Goal: Navigation & Orientation: Find specific page/section

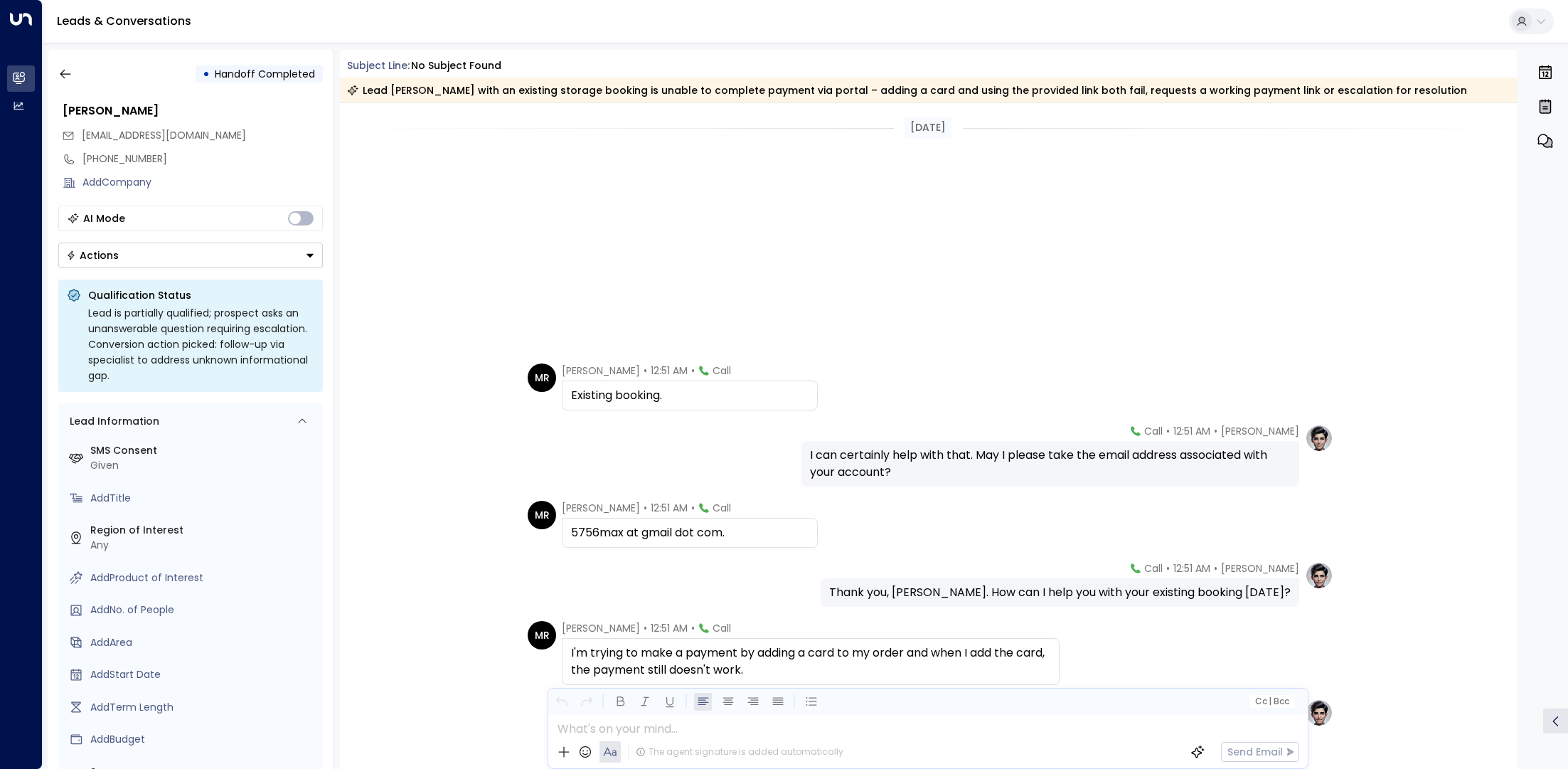
scroll to position [384, 0]
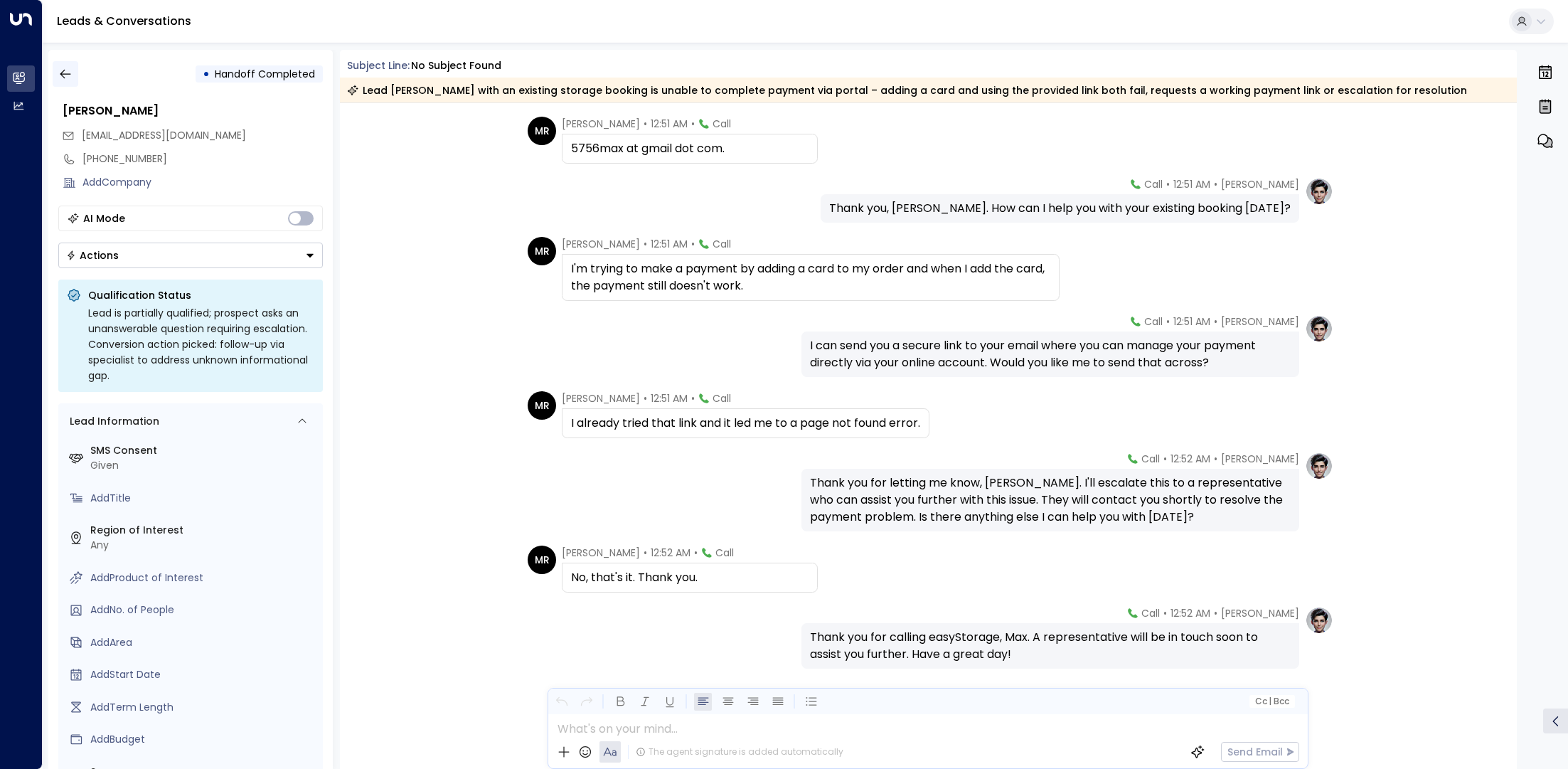
click at [74, 67] on button "button" at bounding box center [65, 74] width 25 height 25
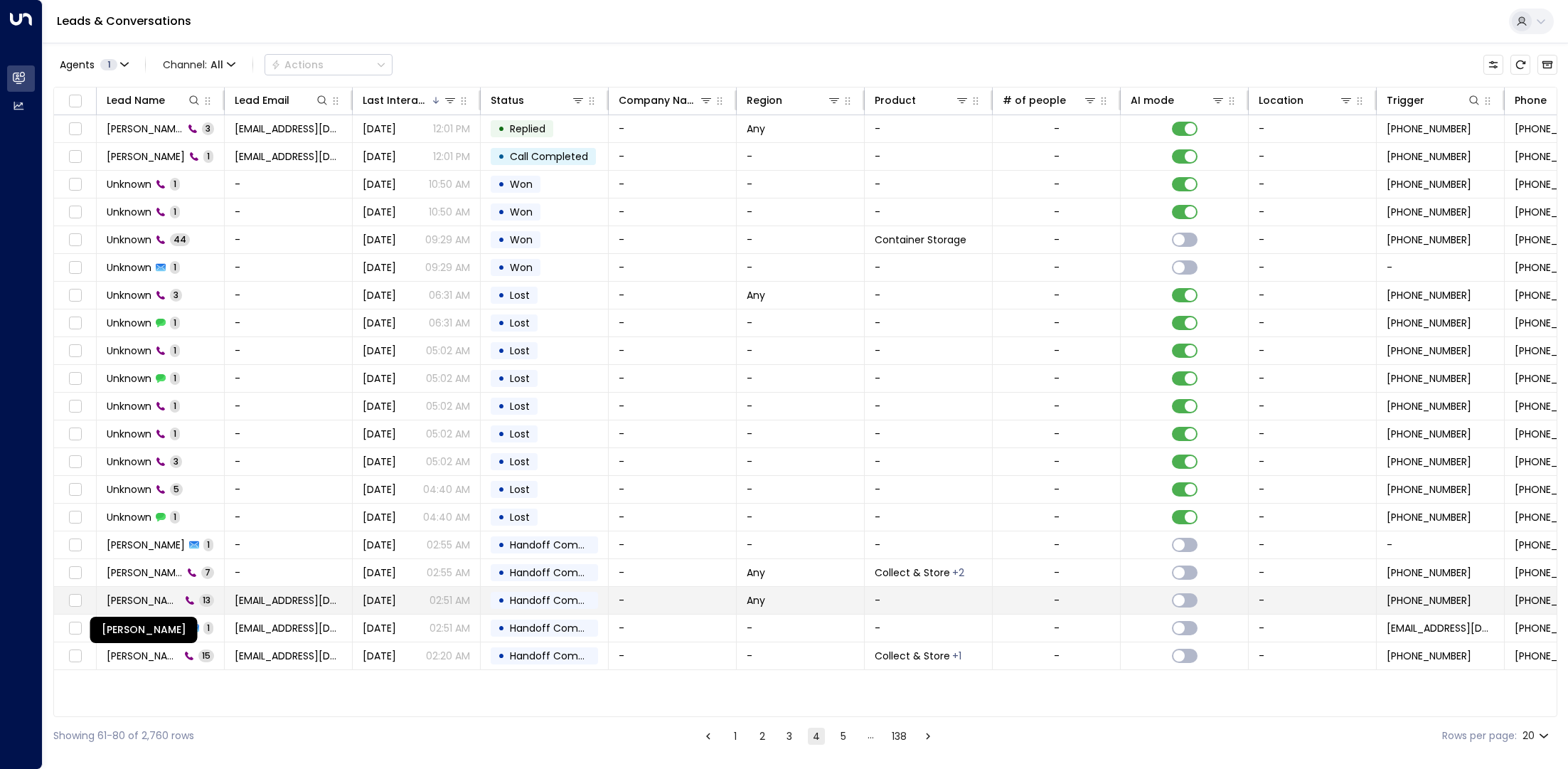
click at [168, 599] on span "[PERSON_NAME]" at bounding box center [144, 600] width 74 height 14
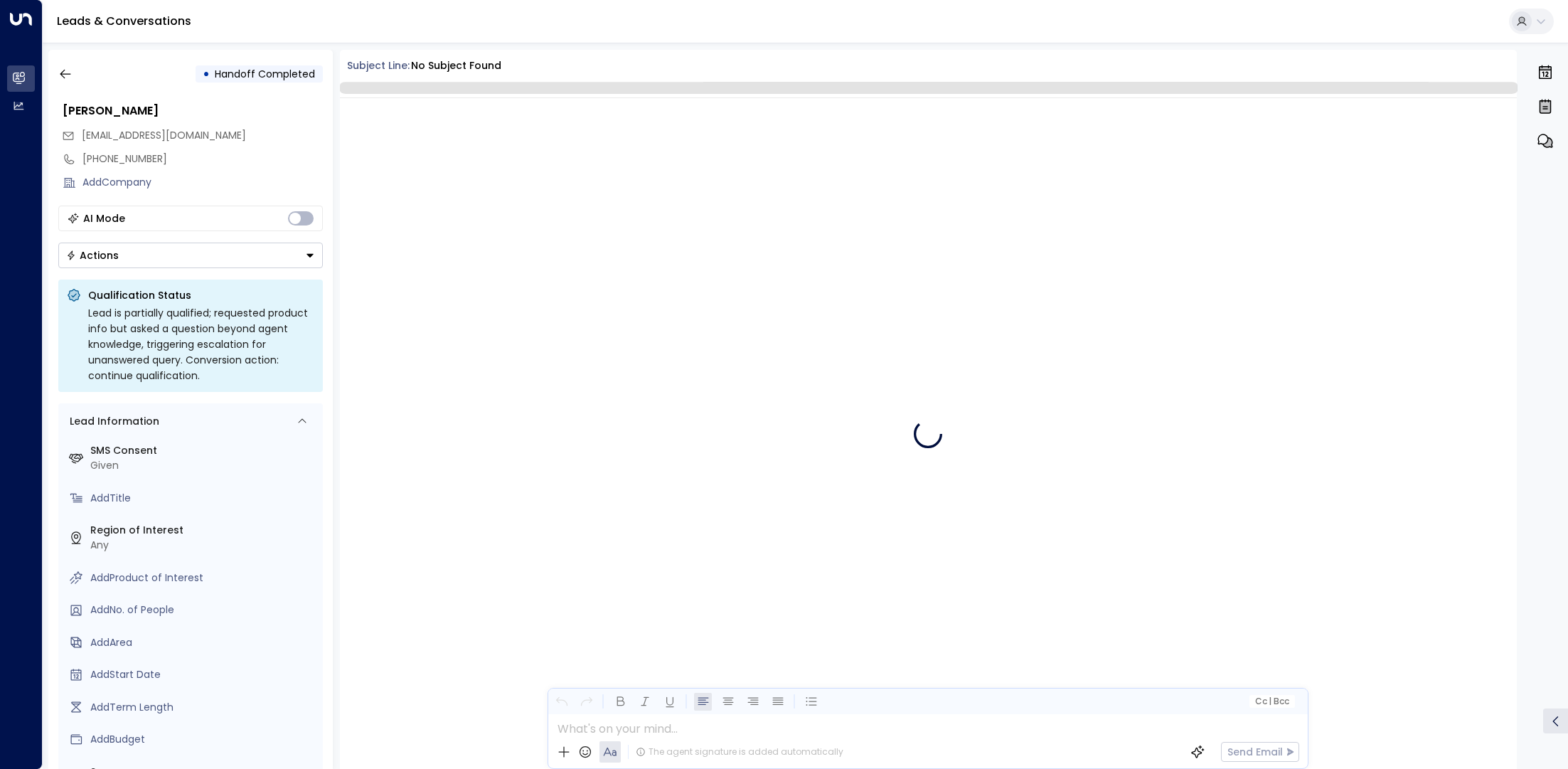
scroll to position [421, 0]
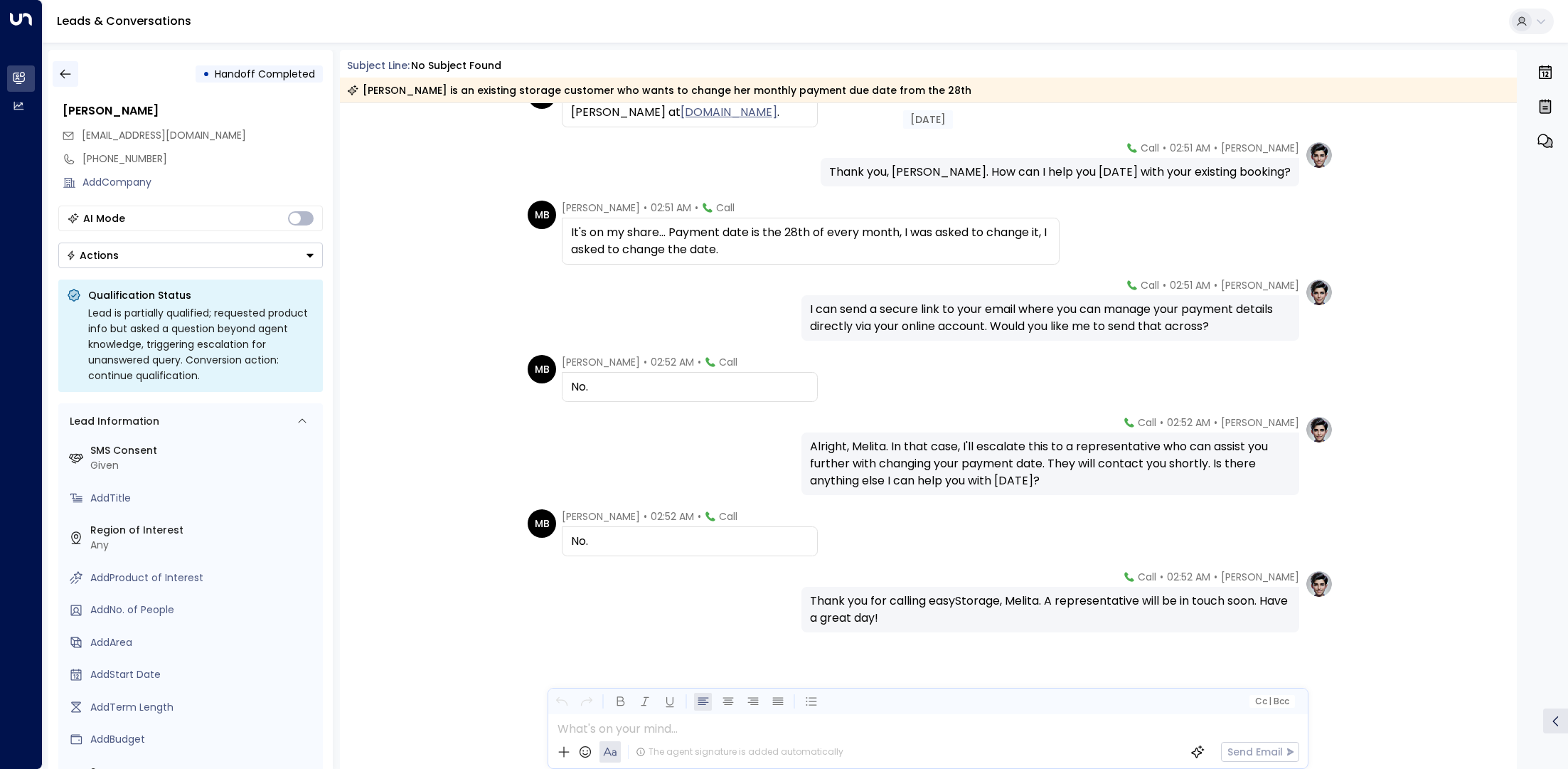
click at [72, 72] on button "button" at bounding box center [65, 74] width 25 height 25
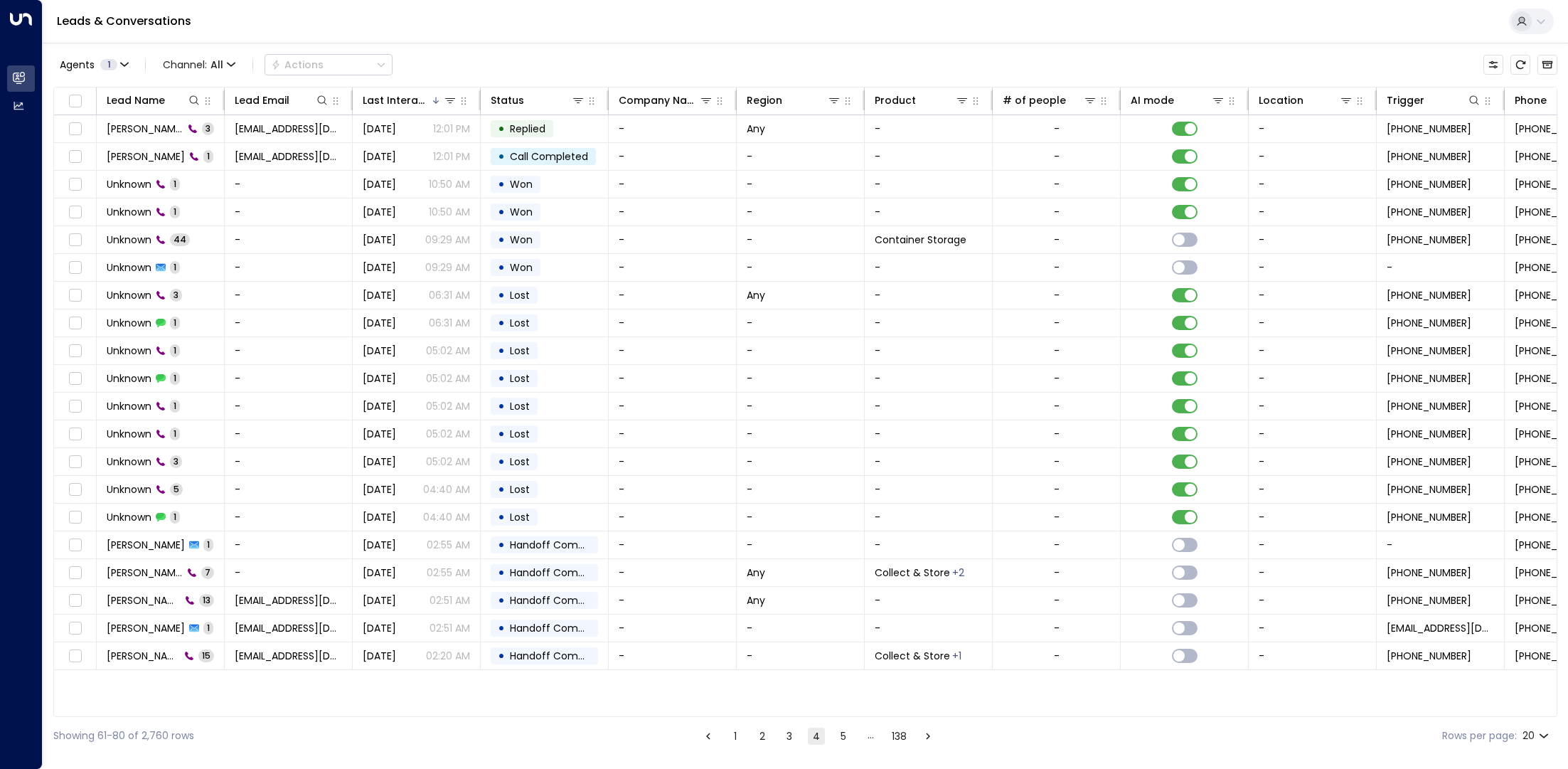
click at [845, 734] on button "5" at bounding box center [843, 736] width 17 height 17
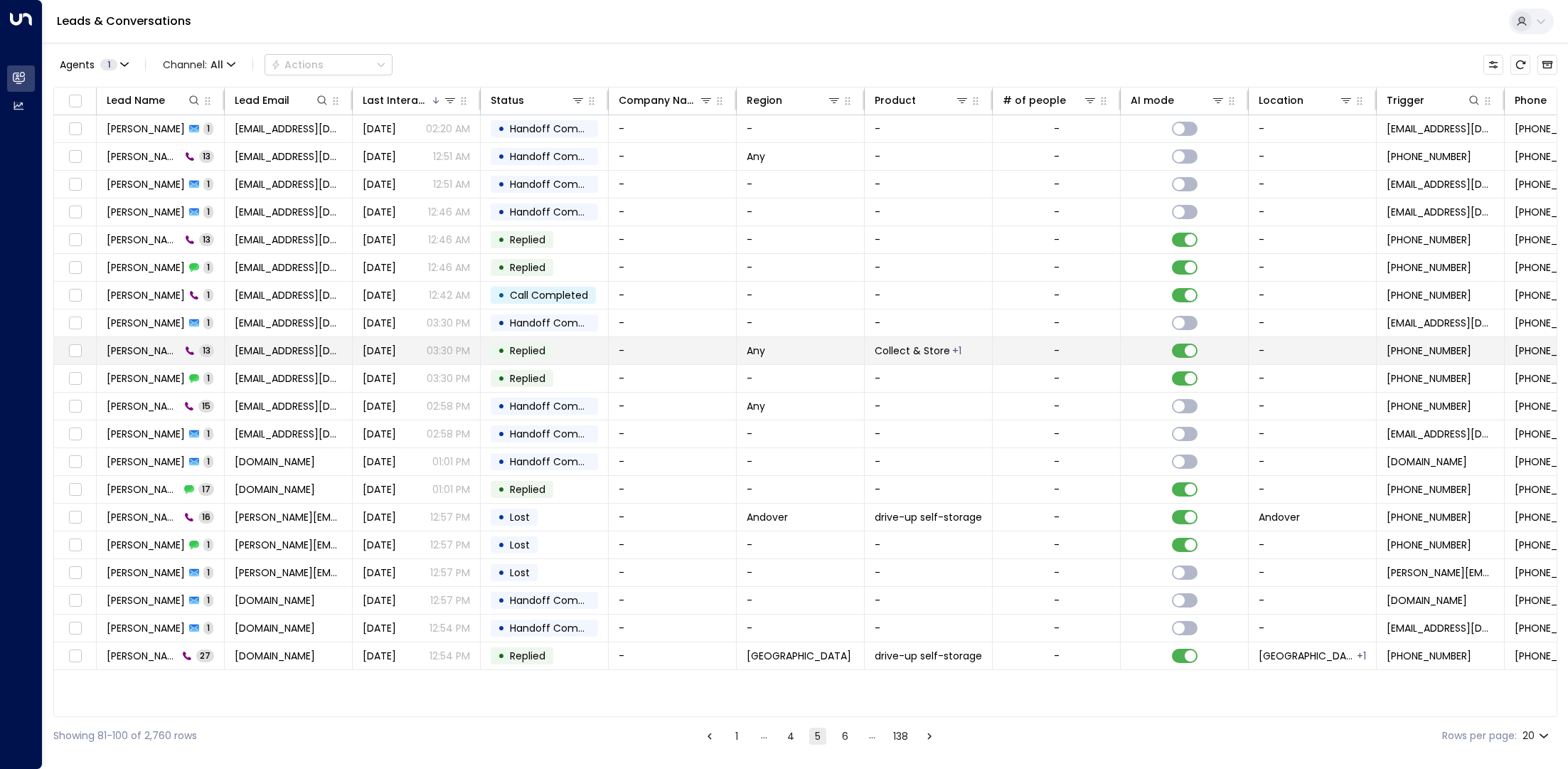
click at [144, 341] on td "[PERSON_NAME] 13" at bounding box center [161, 351] width 128 height 27
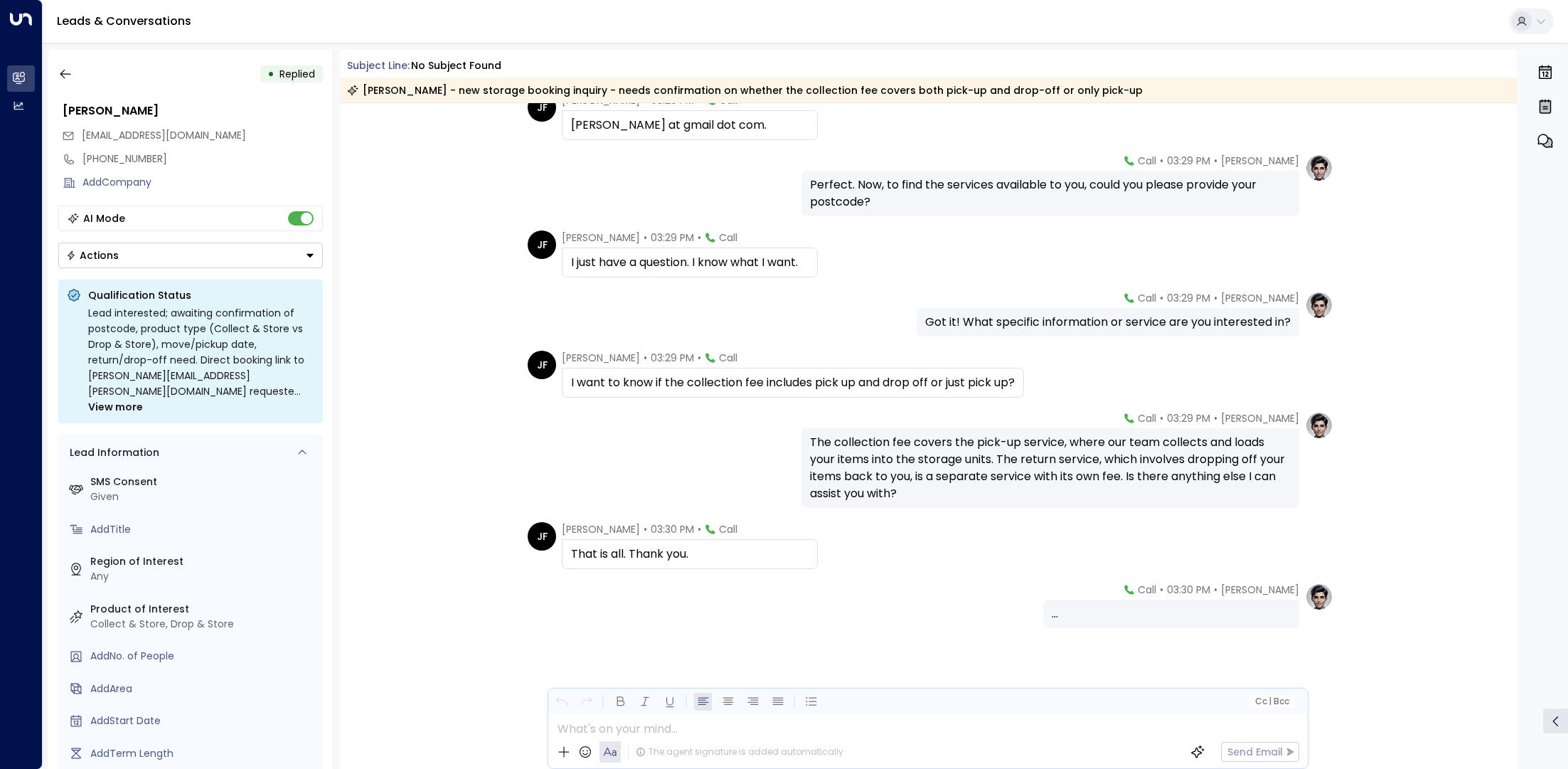
scroll to position [408, 0]
click at [75, 72] on button "button" at bounding box center [65, 74] width 25 height 25
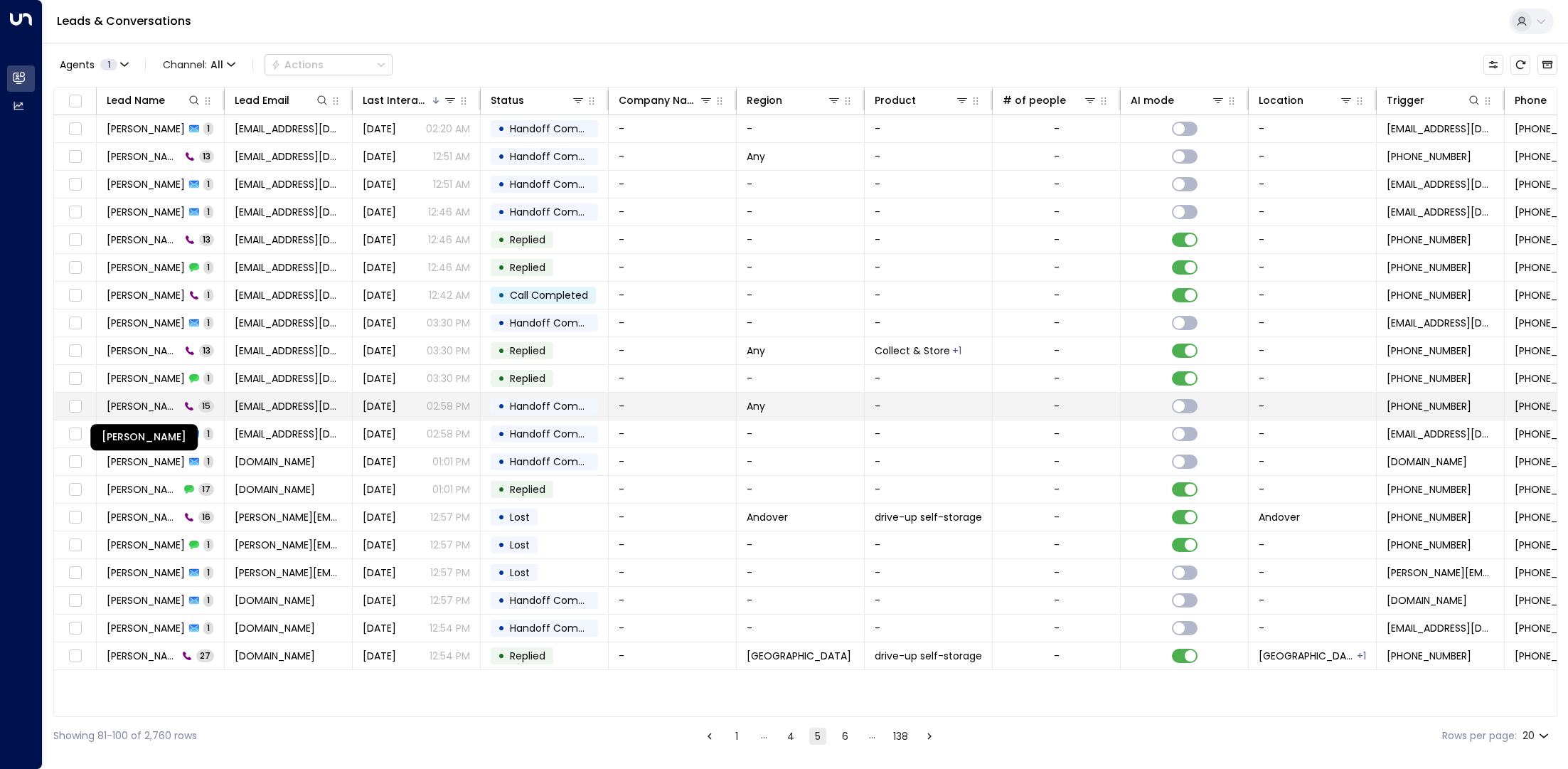
click at [161, 401] on span "[PERSON_NAME]" at bounding box center [144, 406] width 73 height 14
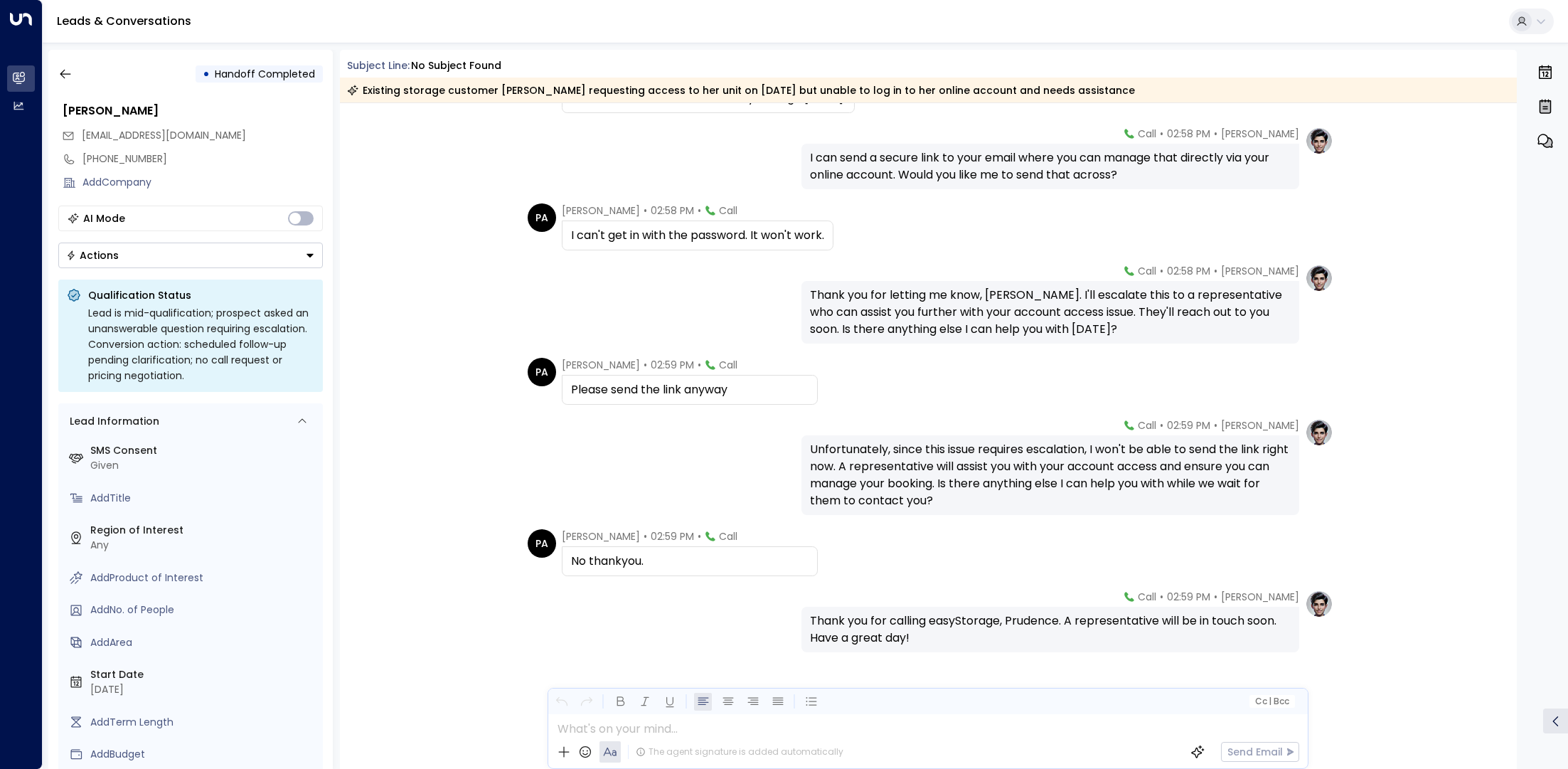
scroll to position [580, 0]
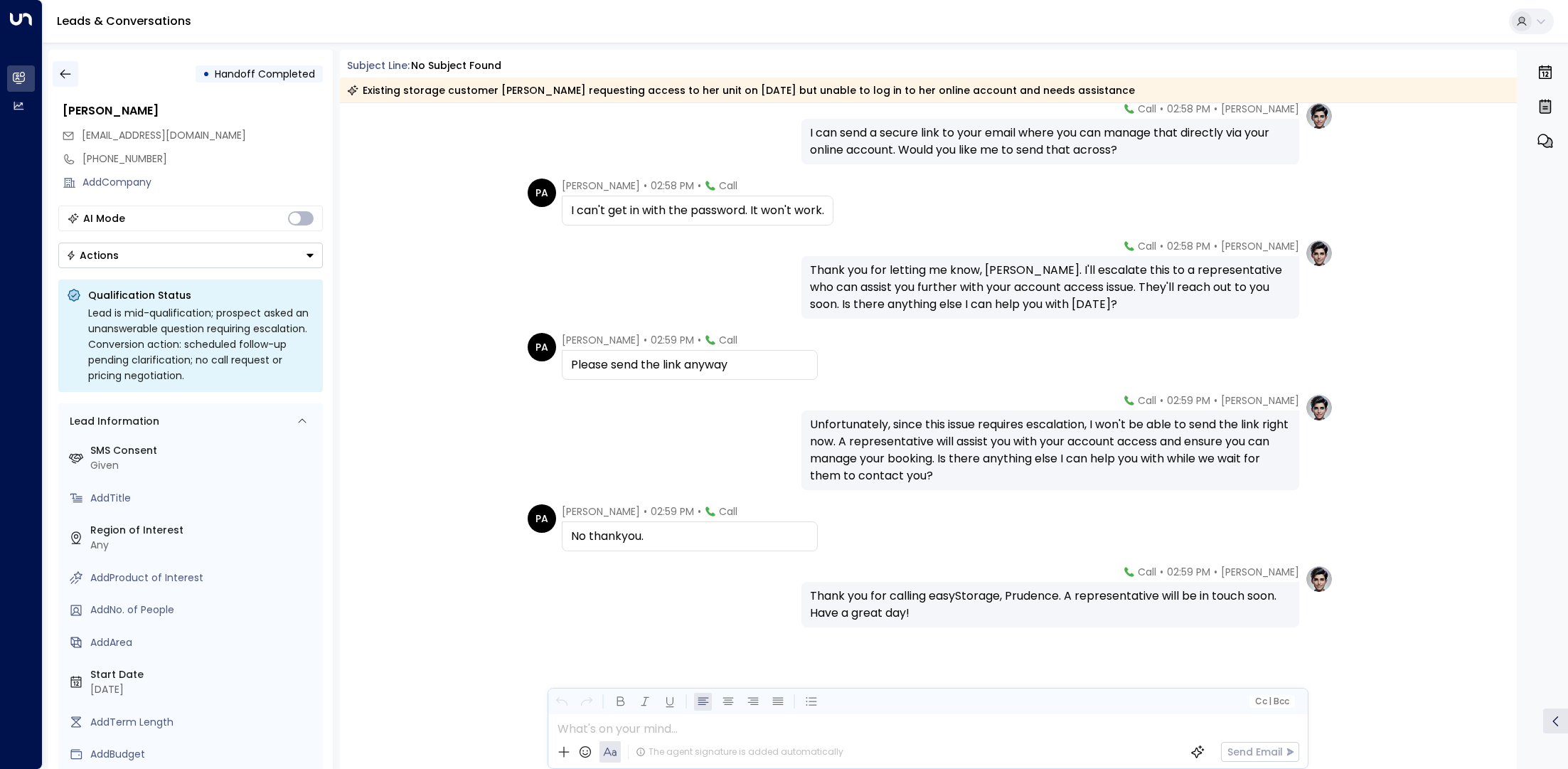
click at [62, 72] on icon "button" at bounding box center [65, 74] width 14 height 14
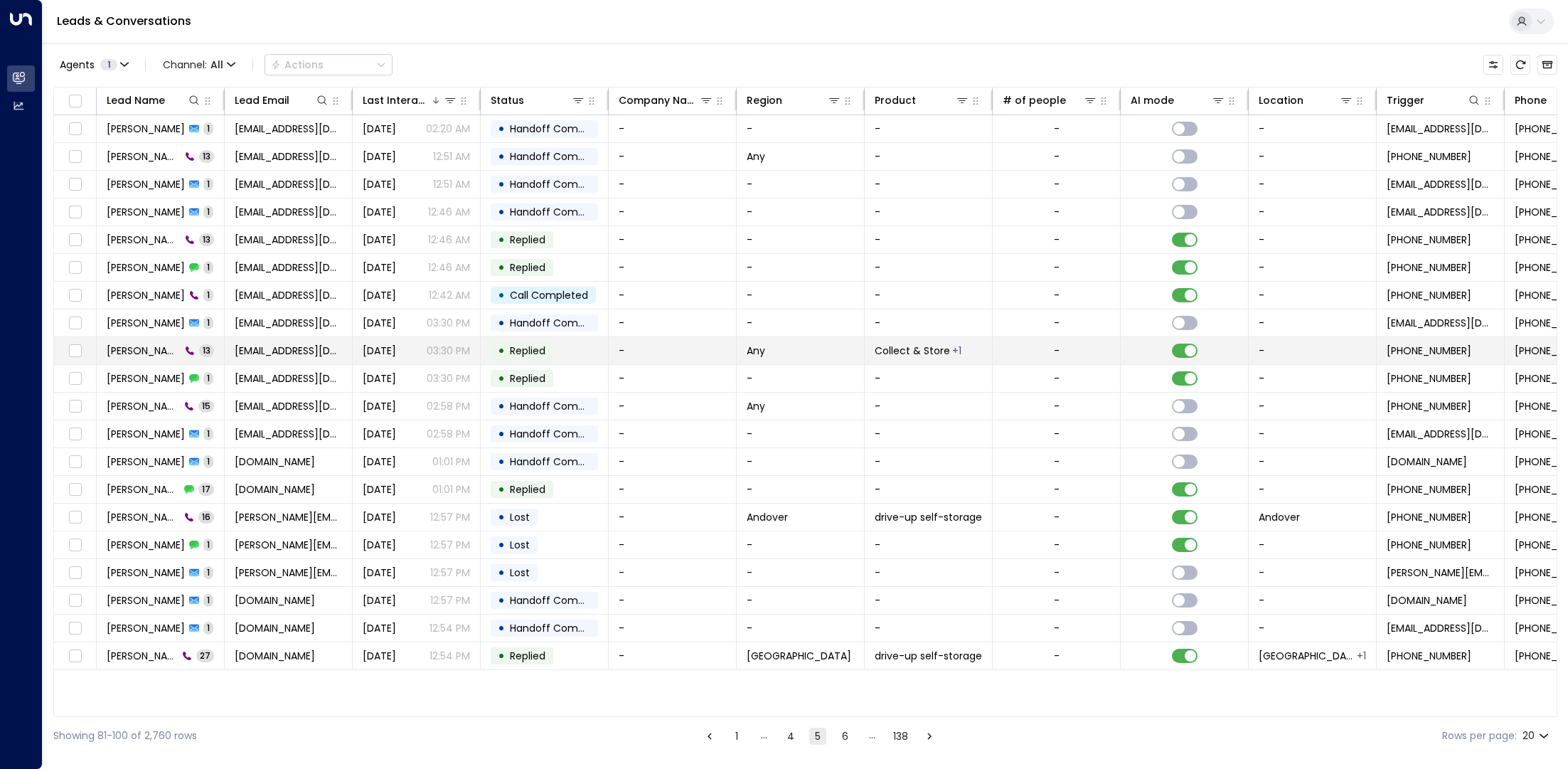
click at [161, 343] on span "[PERSON_NAME]" at bounding box center [144, 350] width 74 height 14
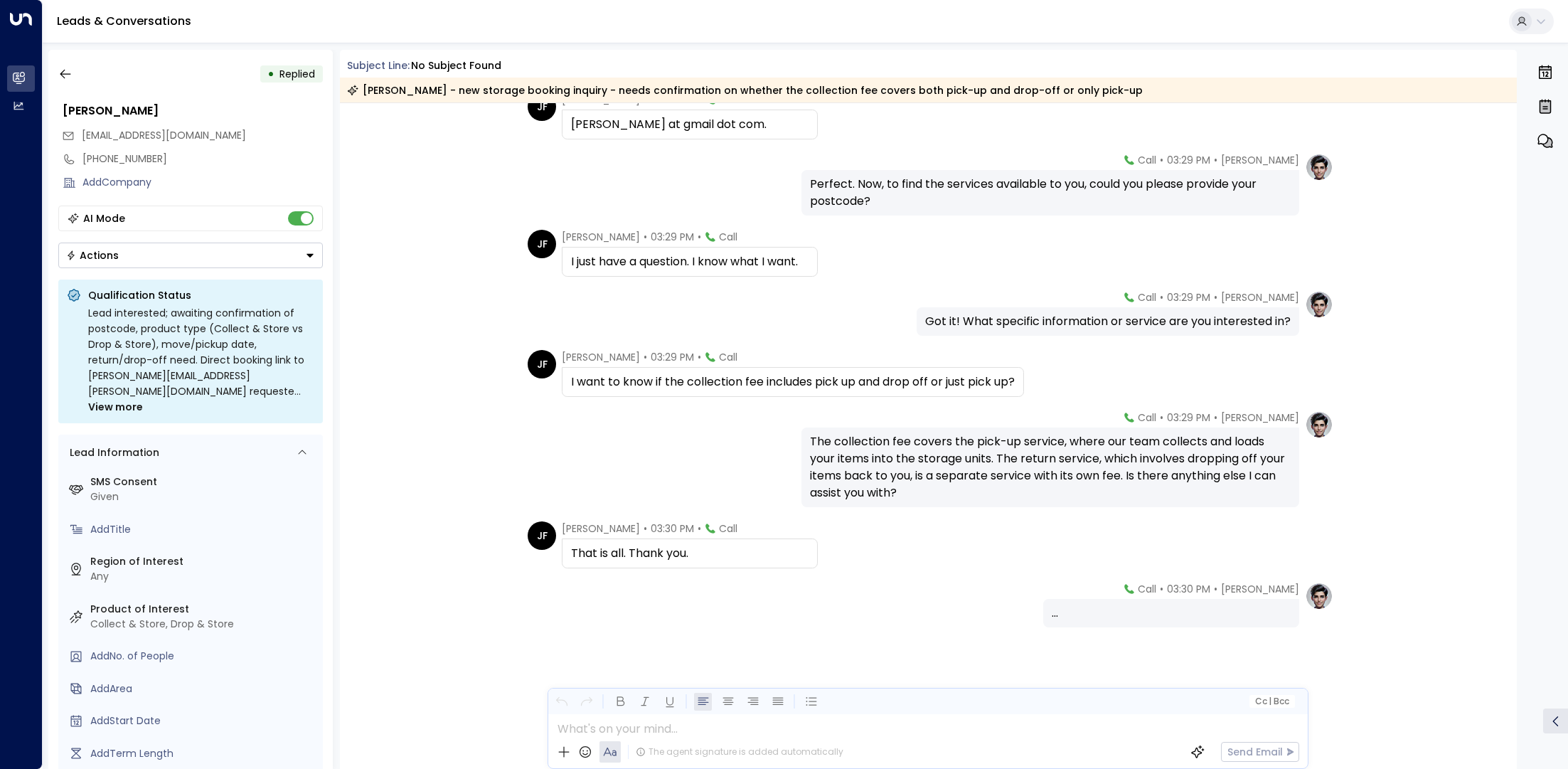
scroll to position [408, 0]
click at [67, 70] on icon "button" at bounding box center [65, 74] width 14 height 14
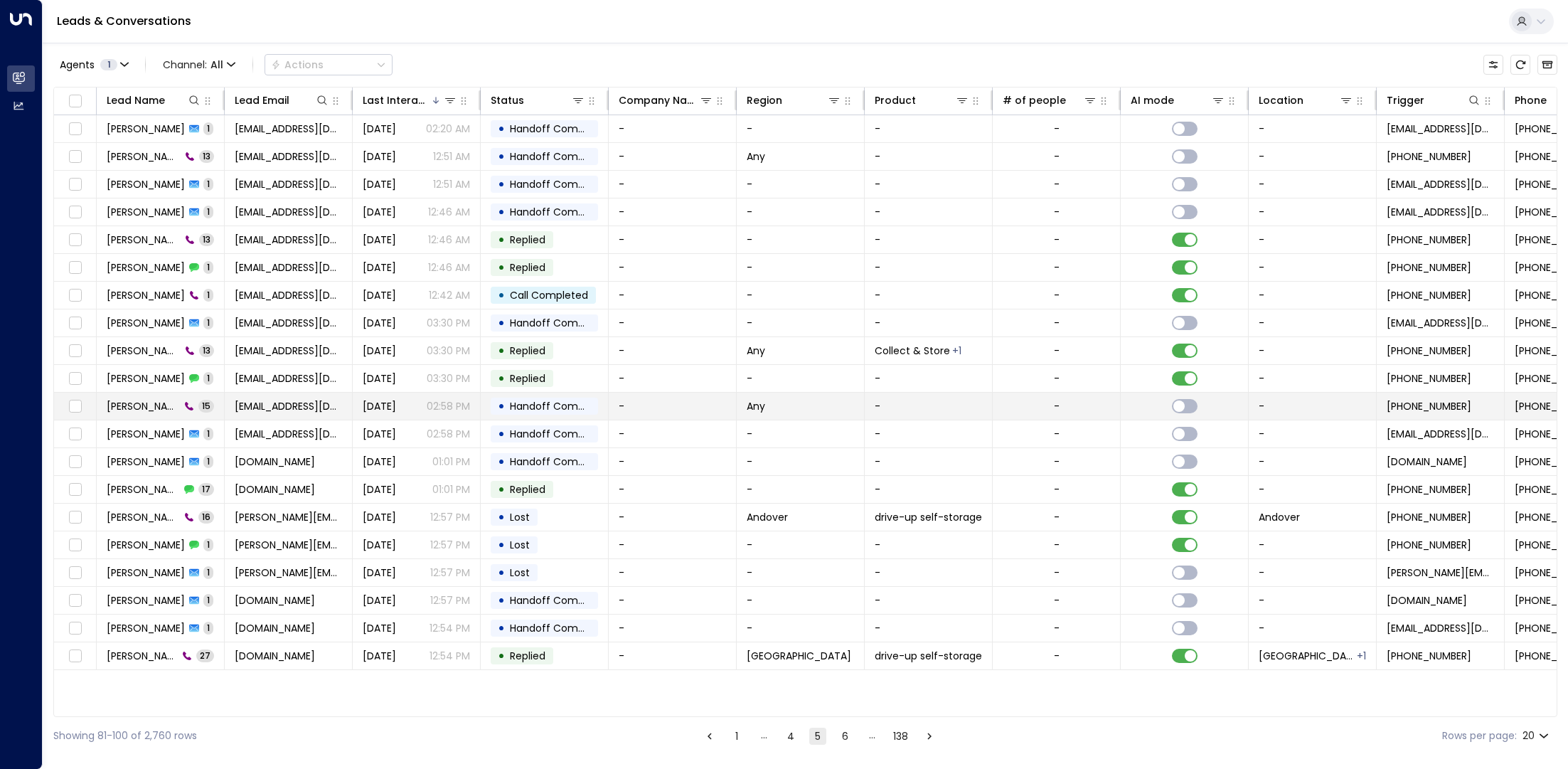
click at [150, 414] on td "[PERSON_NAME] 15" at bounding box center [161, 406] width 128 height 27
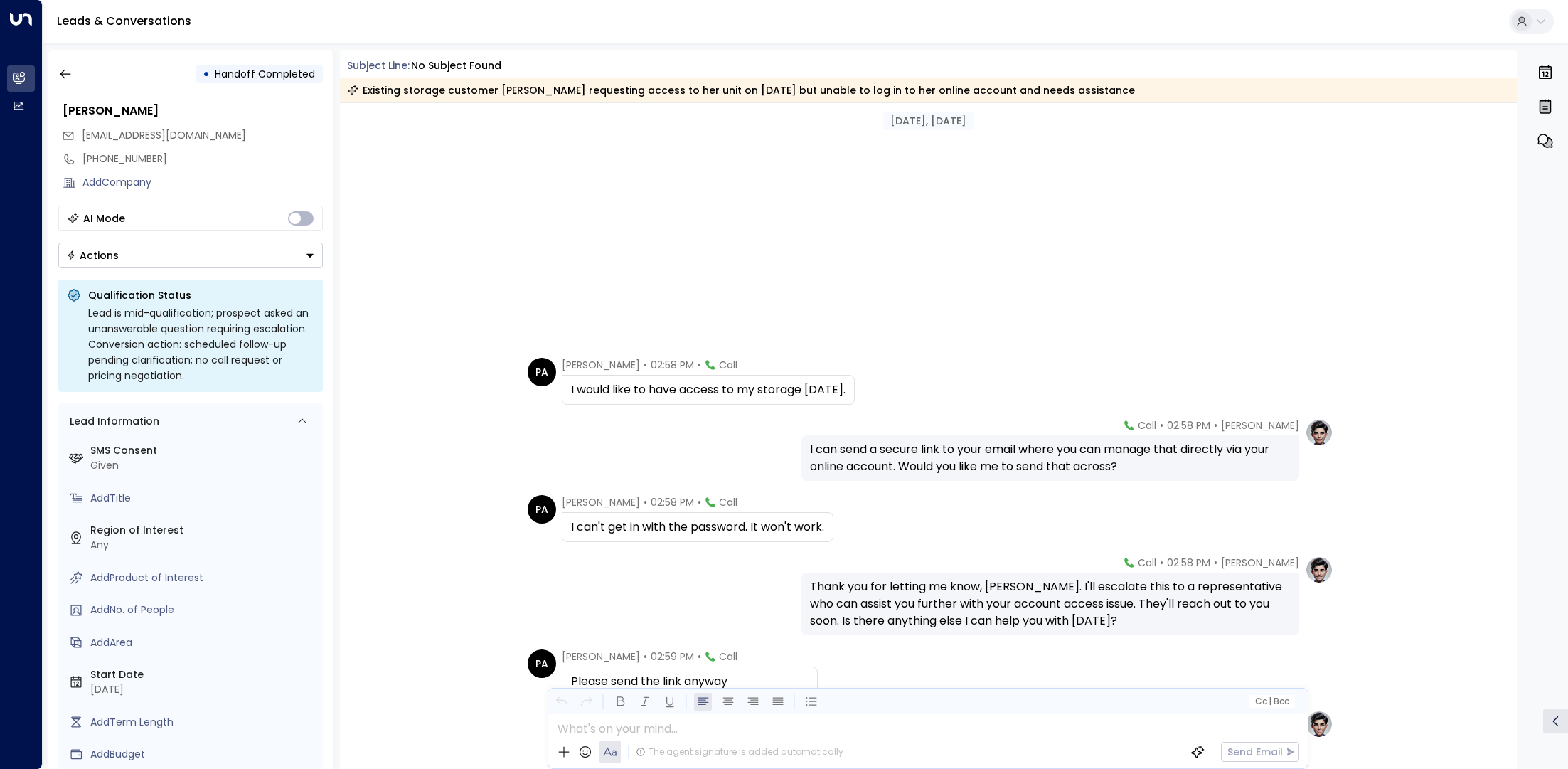
scroll to position [580, 0]
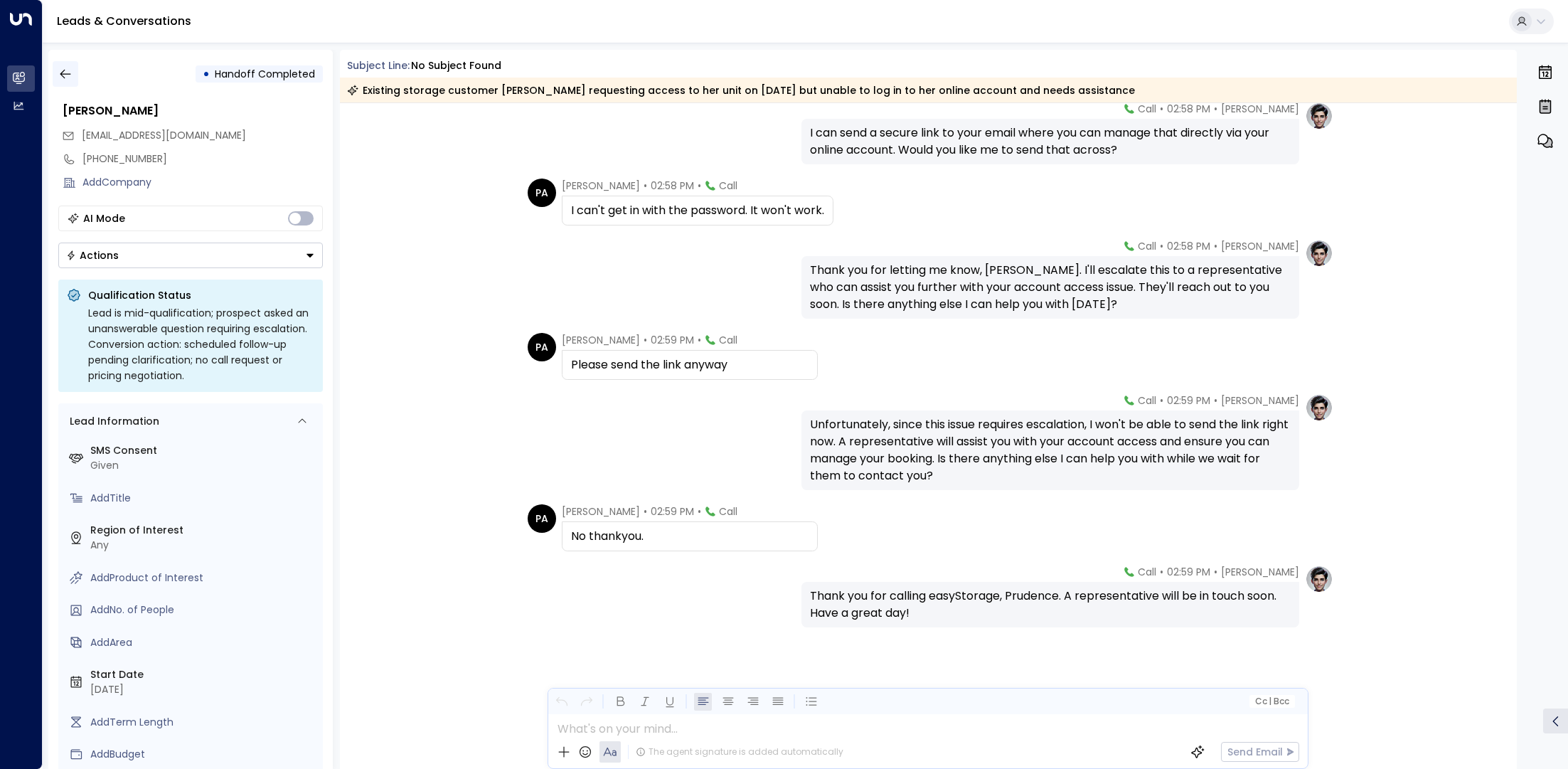
click at [59, 72] on icon "button" at bounding box center [65, 74] width 14 height 14
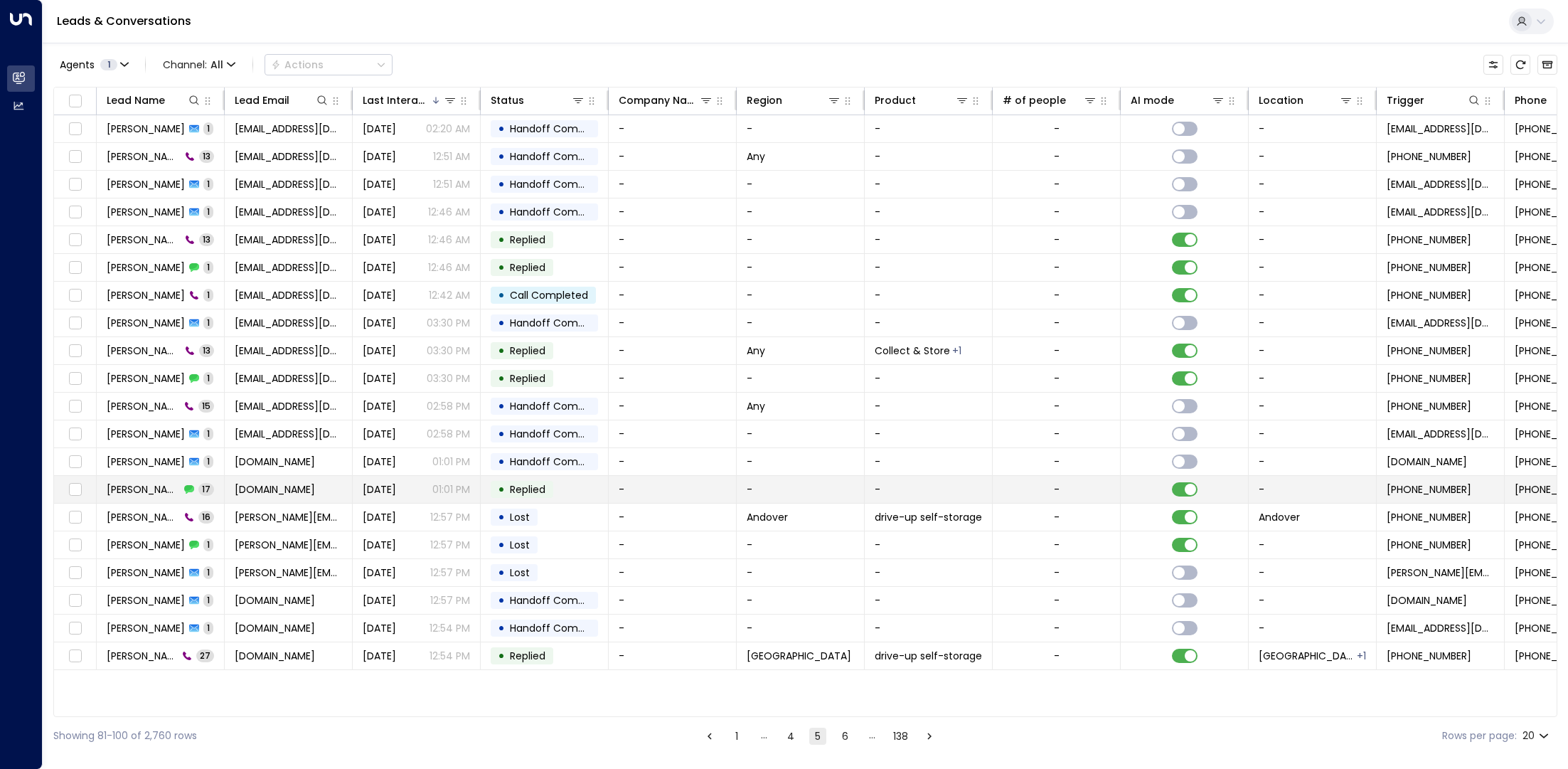
click at [115, 488] on span "[PERSON_NAME]" at bounding box center [144, 489] width 73 height 14
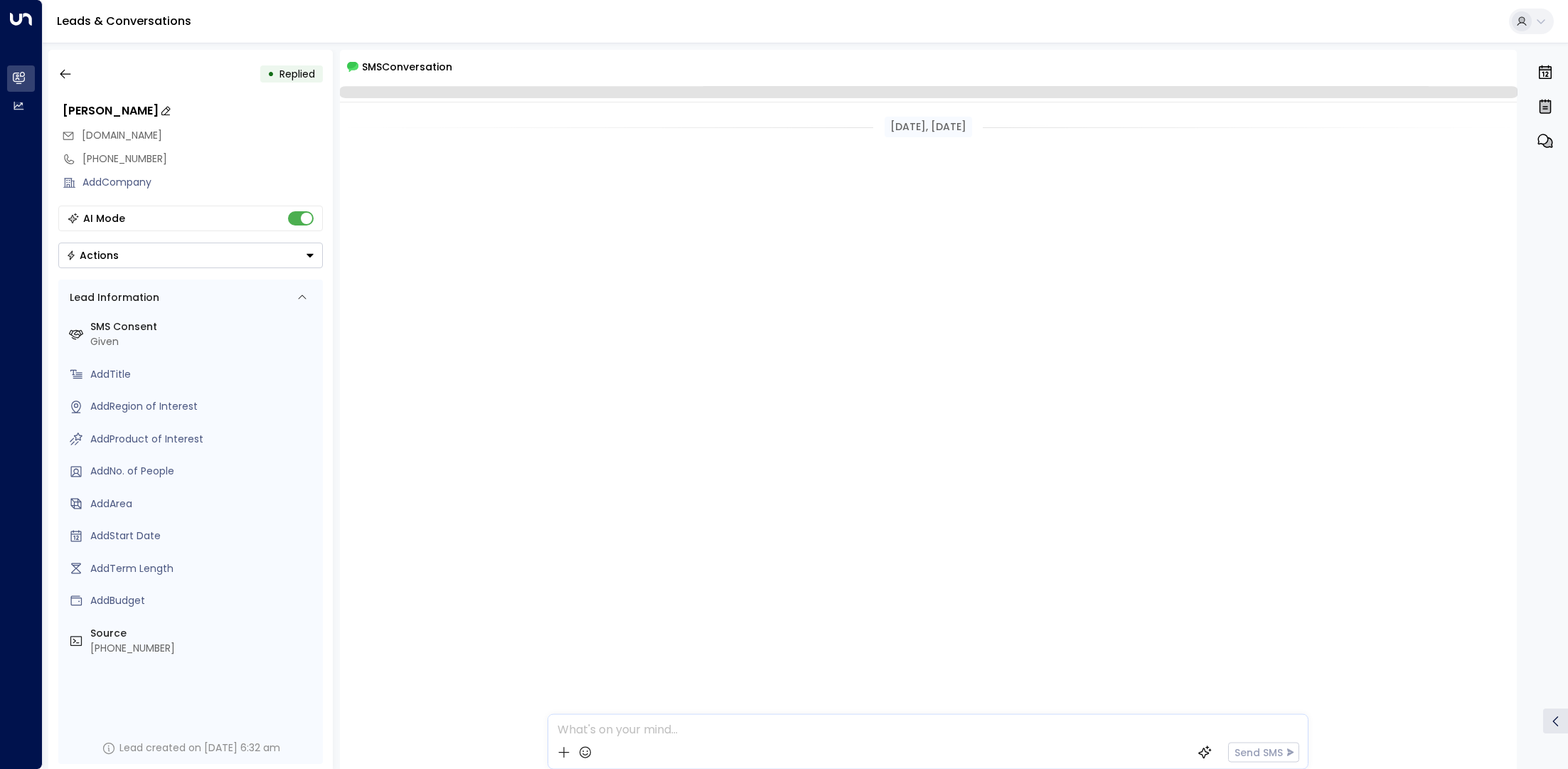
scroll to position [2589, 0]
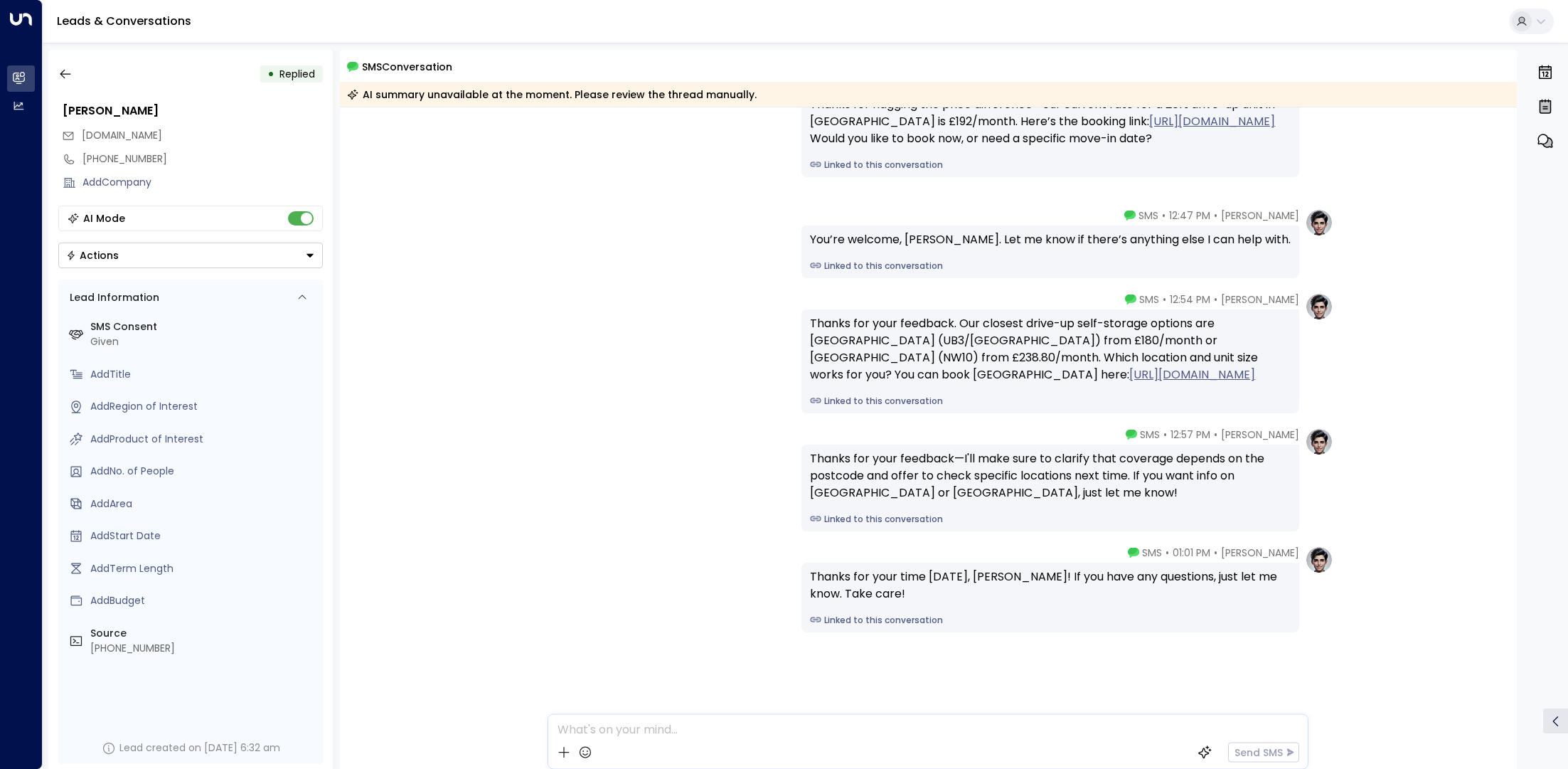
click at [60, 59] on div "• Replied [PERSON_NAME] [DOMAIN_NAME] [PHONE_NUMBER] Add Company AI Mode Action…" at bounding box center [190, 410] width 285 height 719
click at [61, 74] on icon "button" at bounding box center [65, 74] width 11 height 9
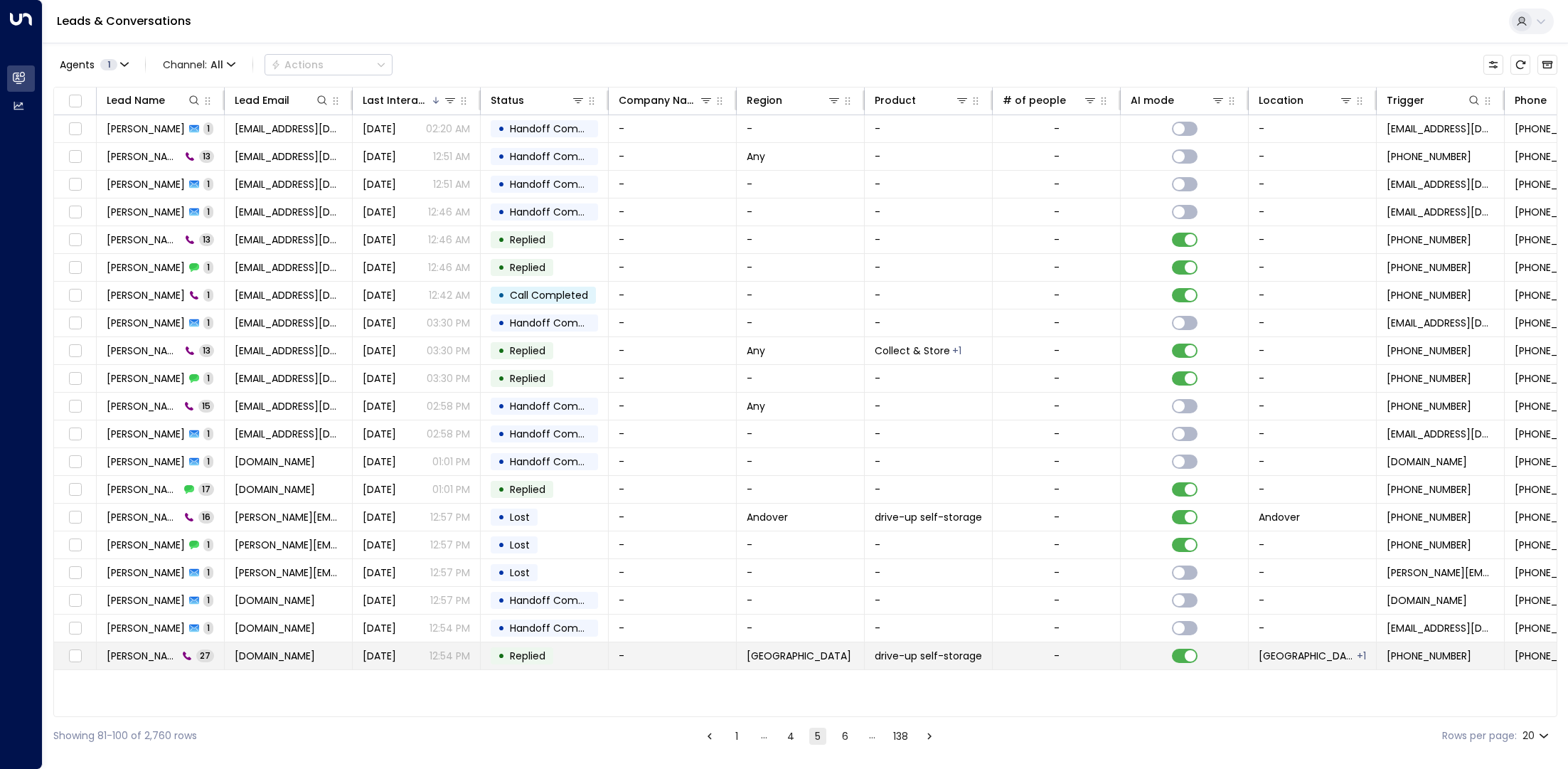
click at [149, 654] on span "[PERSON_NAME]" at bounding box center [143, 655] width 71 height 14
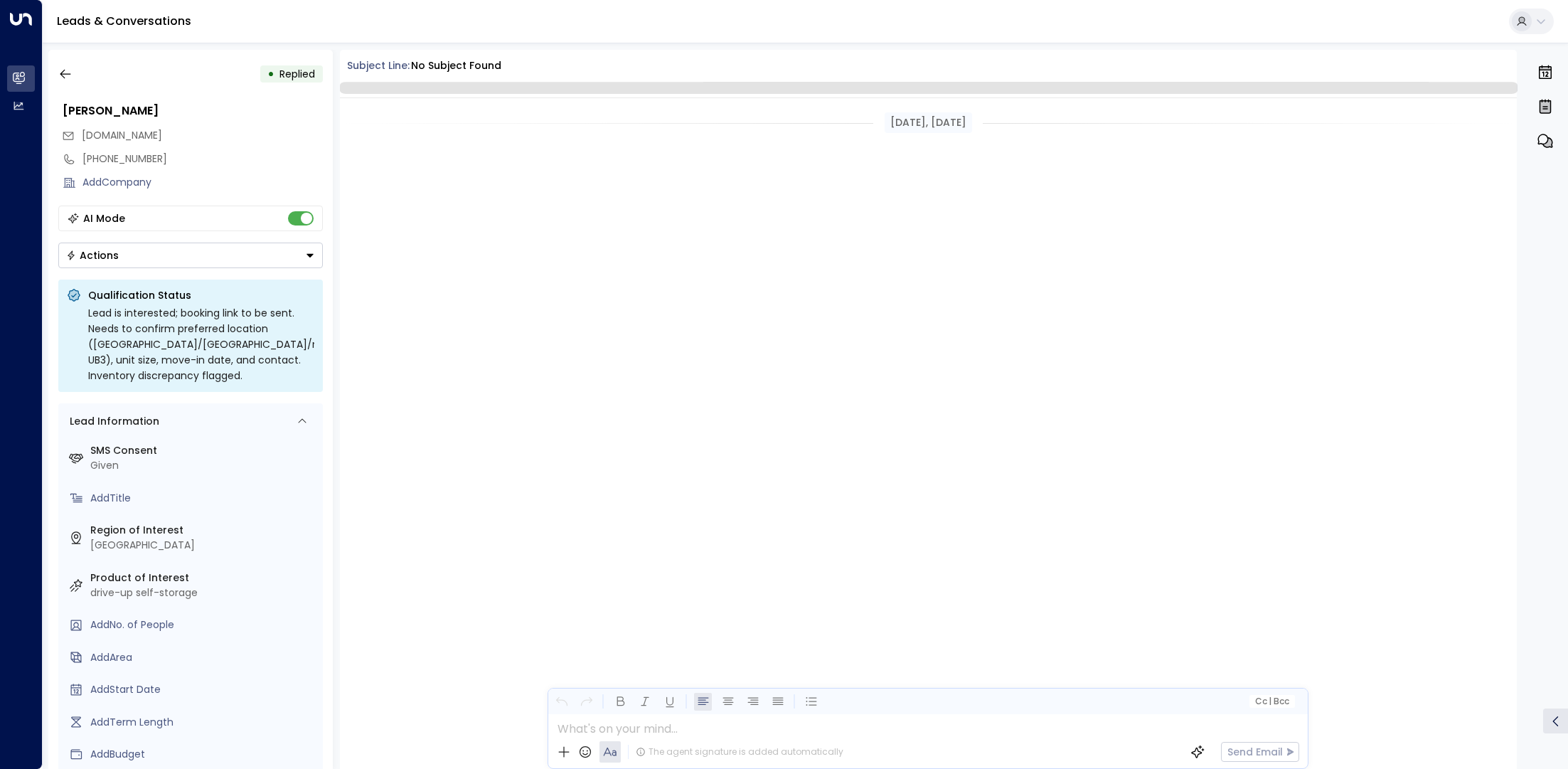
scroll to position [4549, 0]
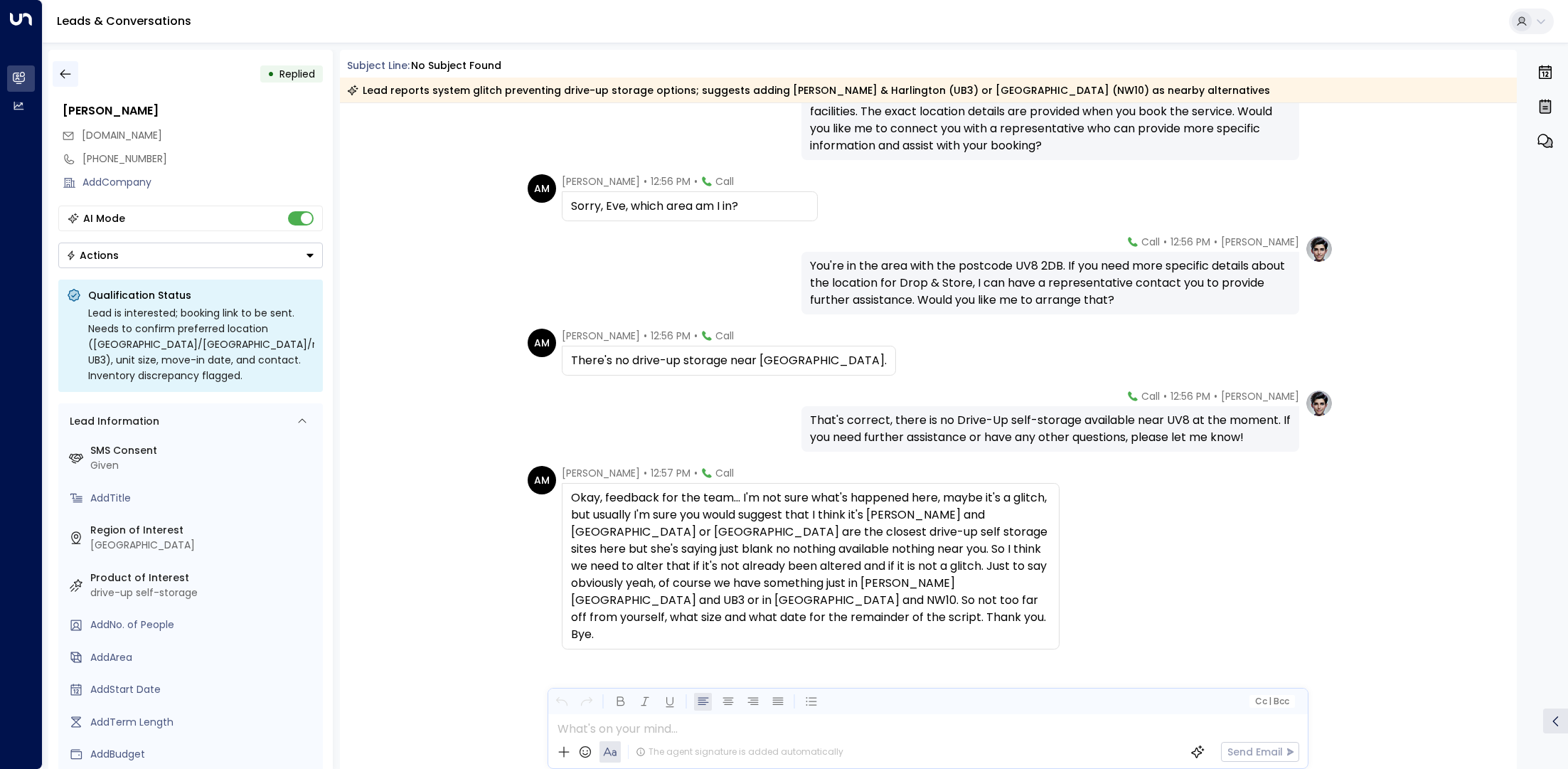
click at [73, 69] on button "button" at bounding box center [65, 74] width 25 height 25
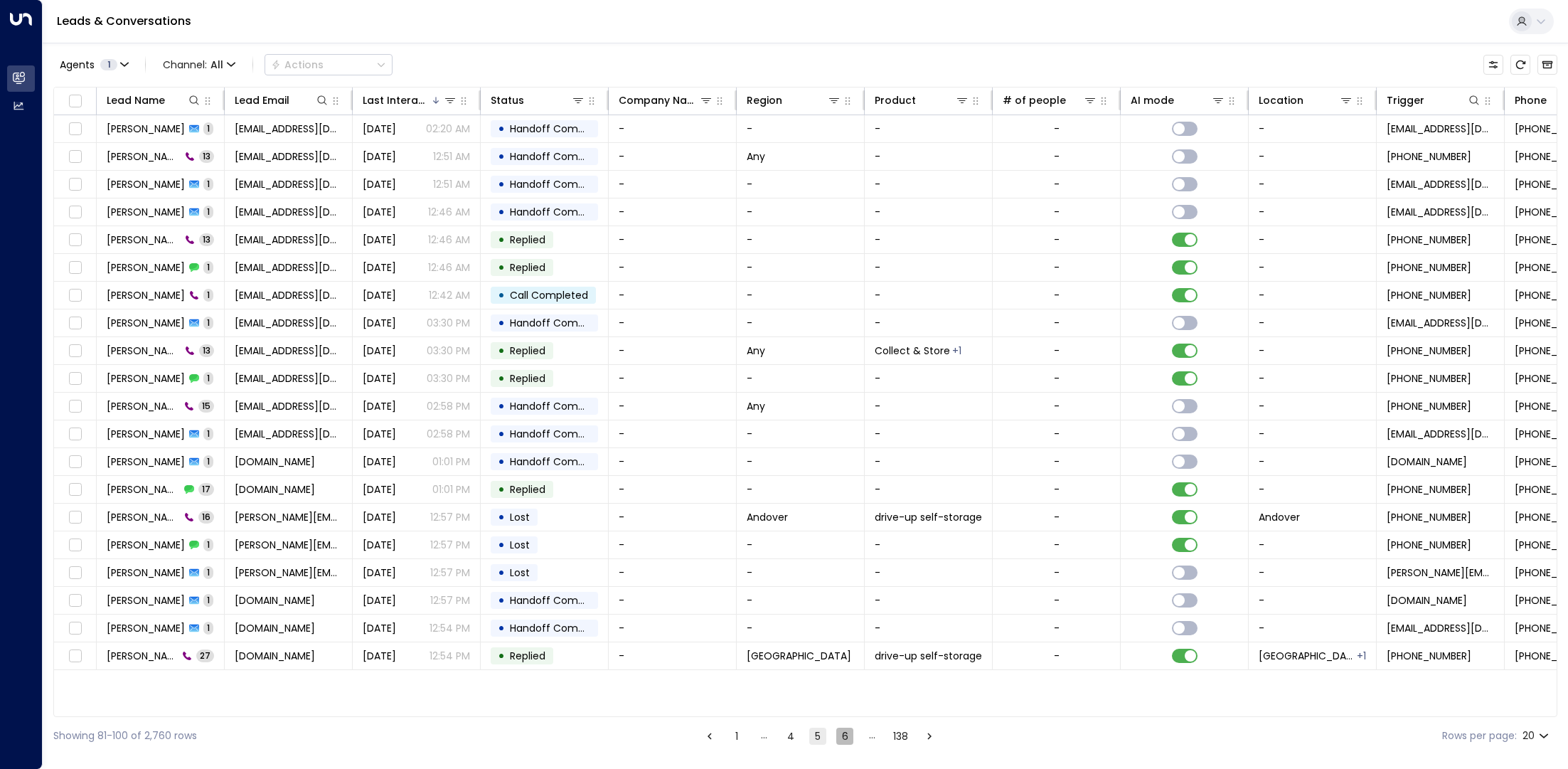
click at [843, 734] on button "6" at bounding box center [844, 736] width 17 height 17
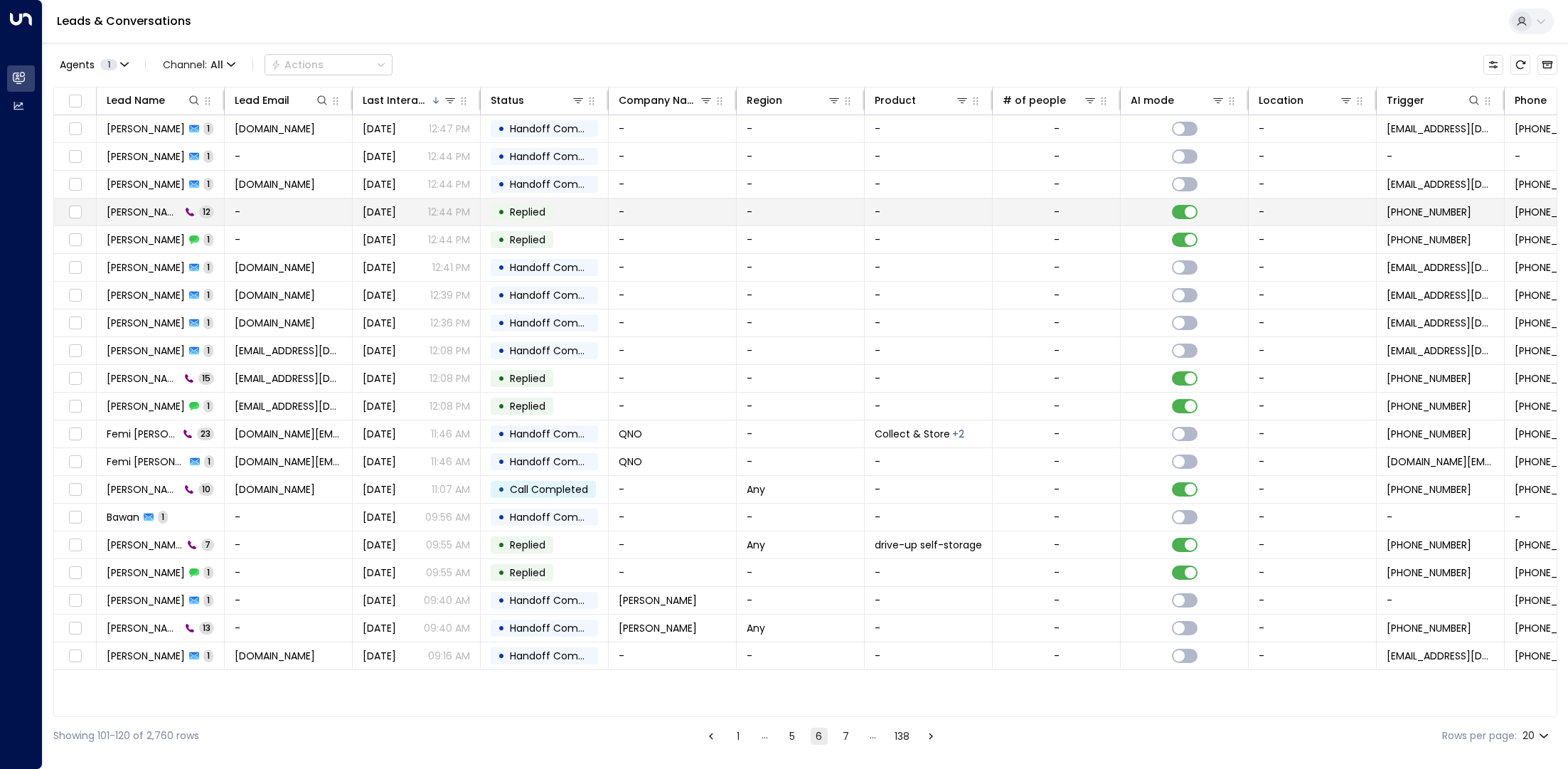
click at [158, 205] on span "[PERSON_NAME]" at bounding box center [144, 212] width 74 height 14
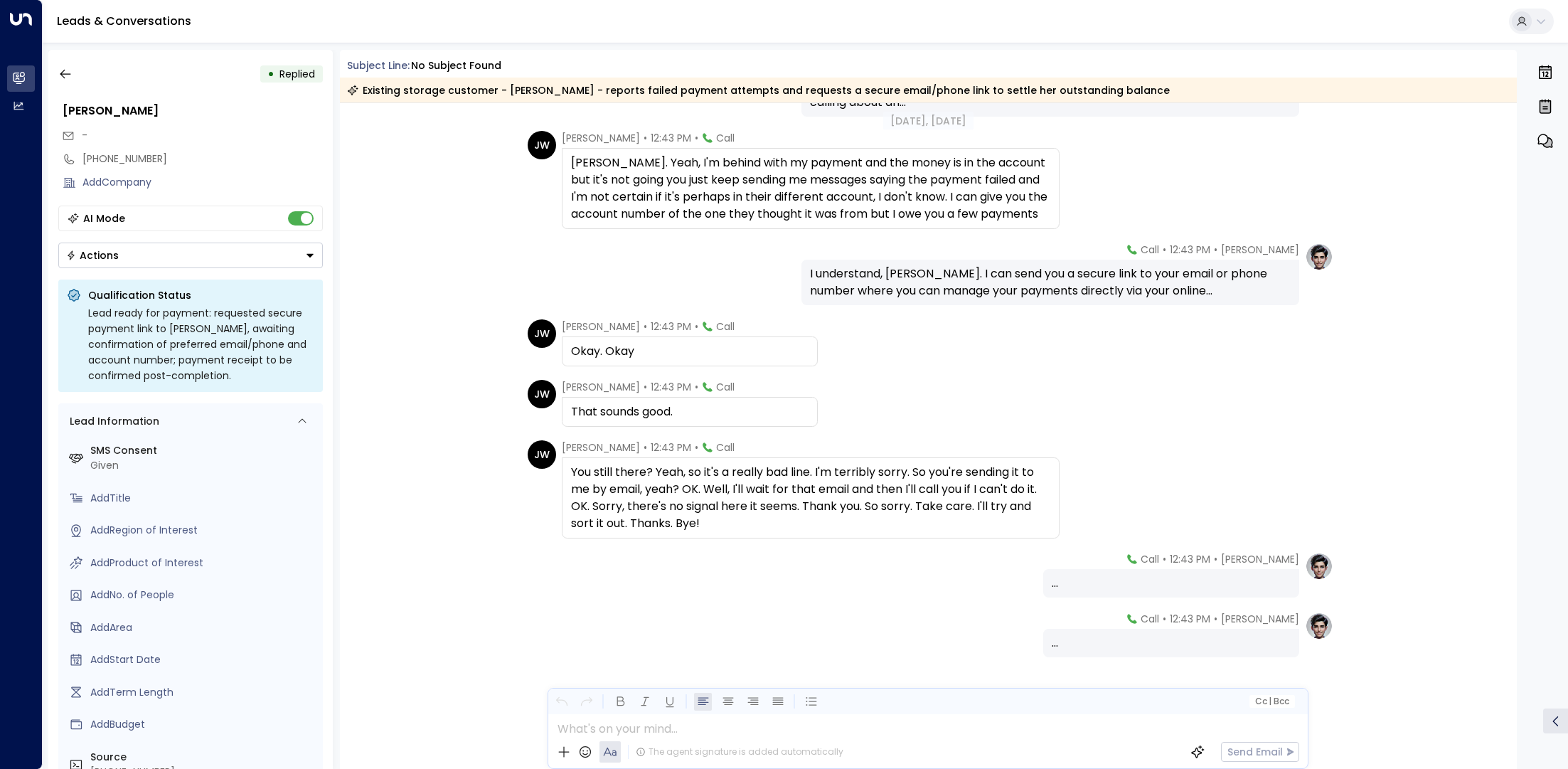
scroll to position [382, 0]
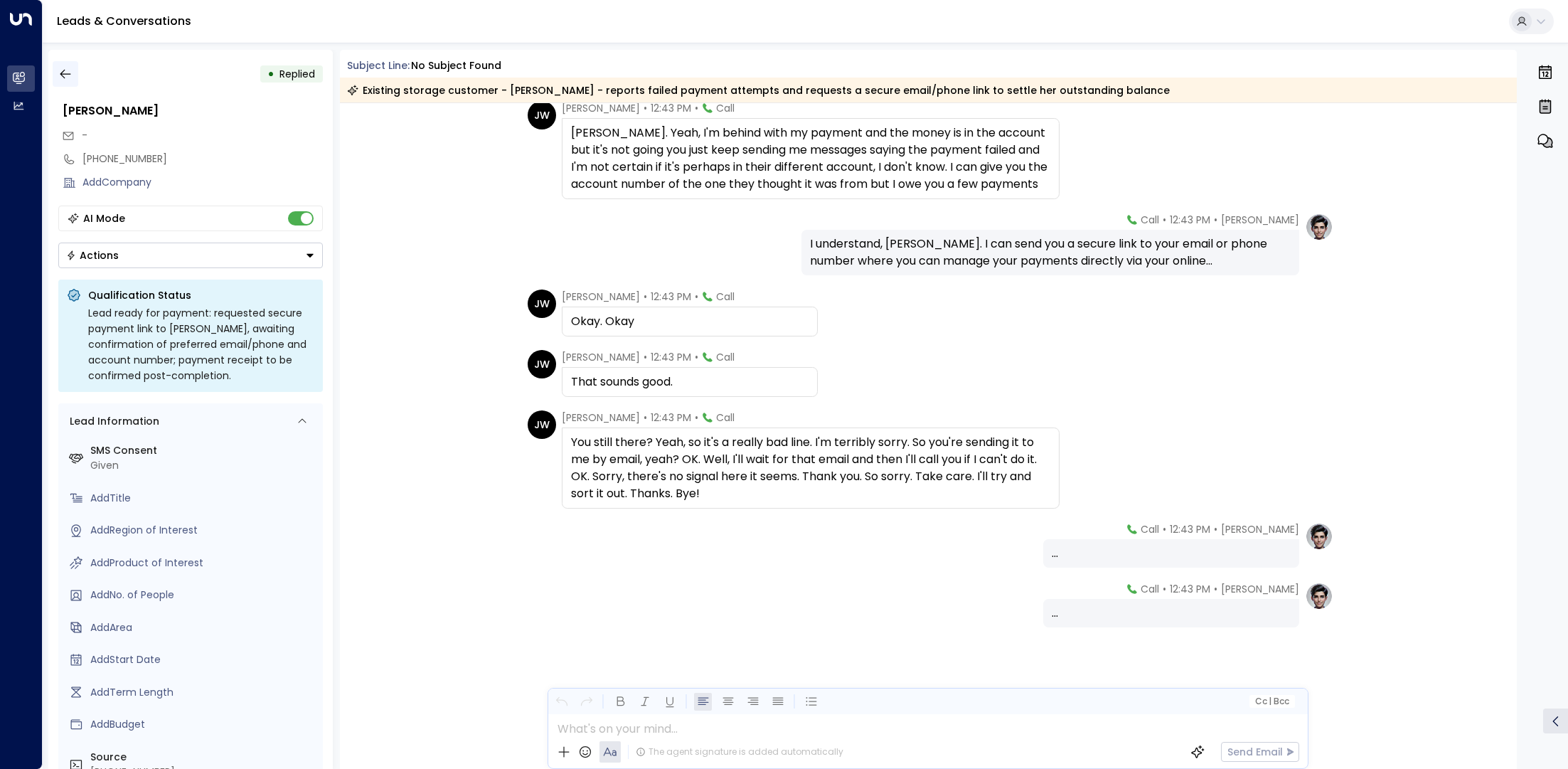
click at [61, 68] on icon "button" at bounding box center [65, 74] width 14 height 14
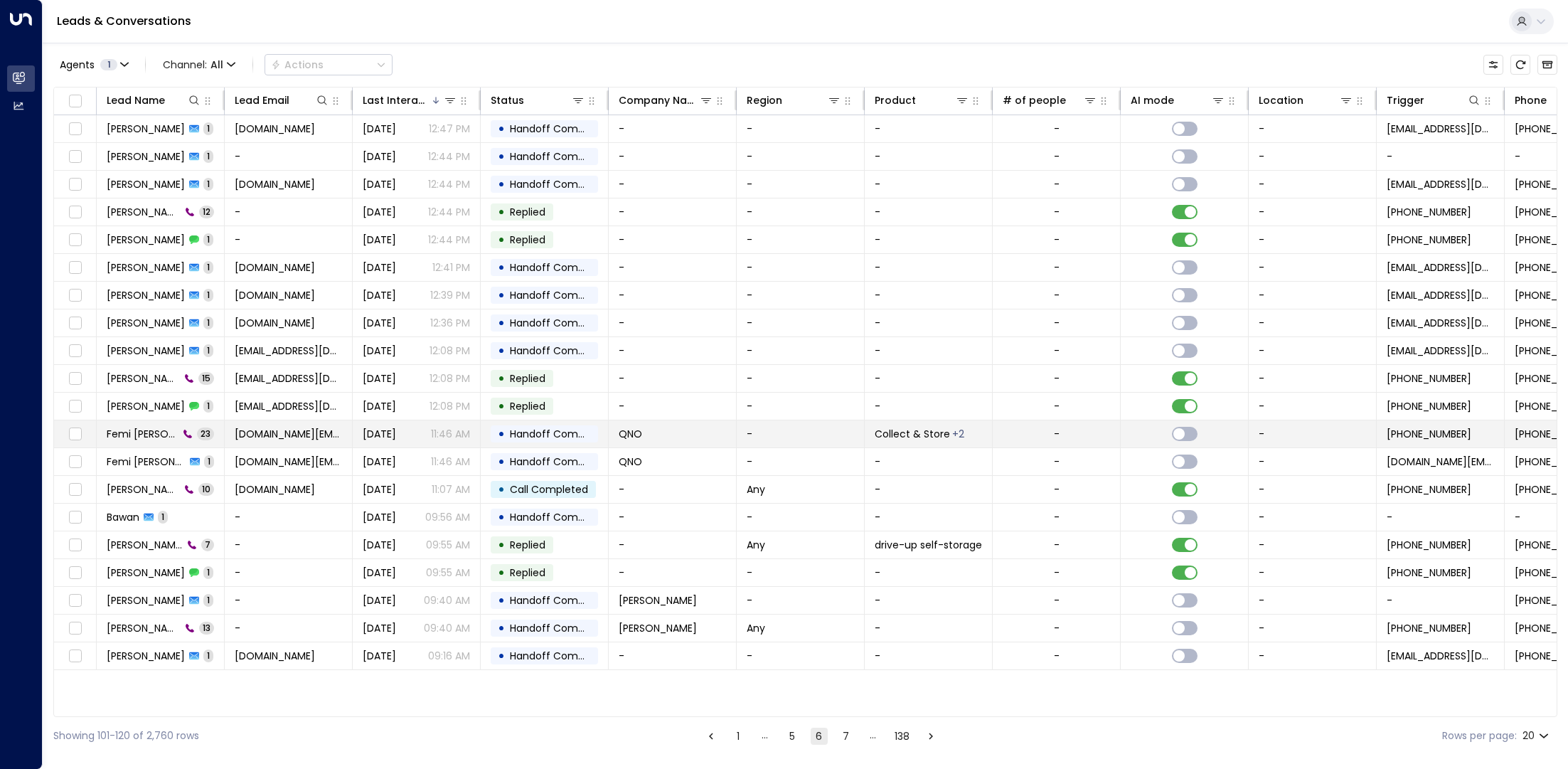
click at [156, 427] on span "Femi [PERSON_NAME]" at bounding box center [143, 433] width 72 height 14
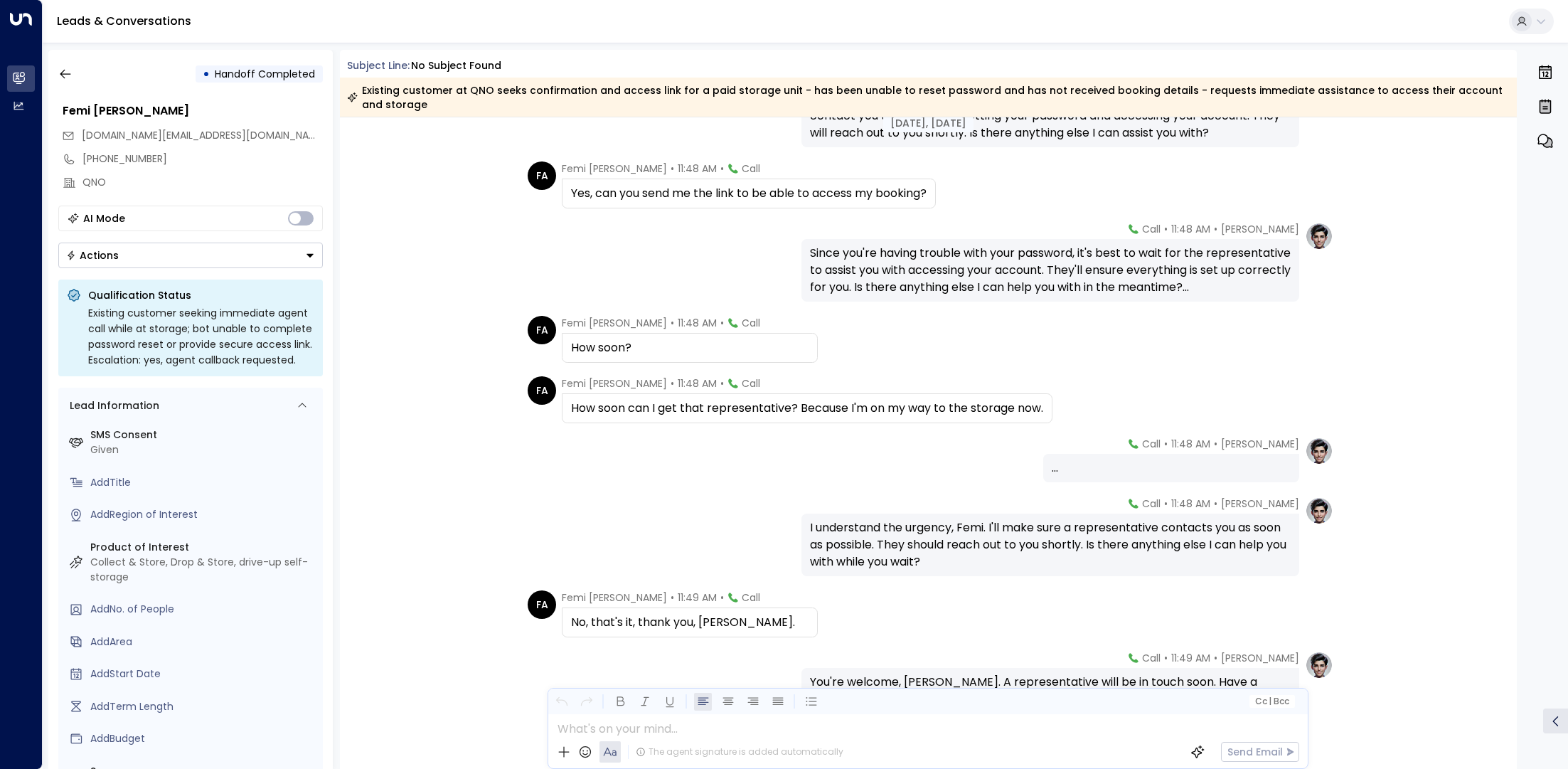
scroll to position [1143, 0]
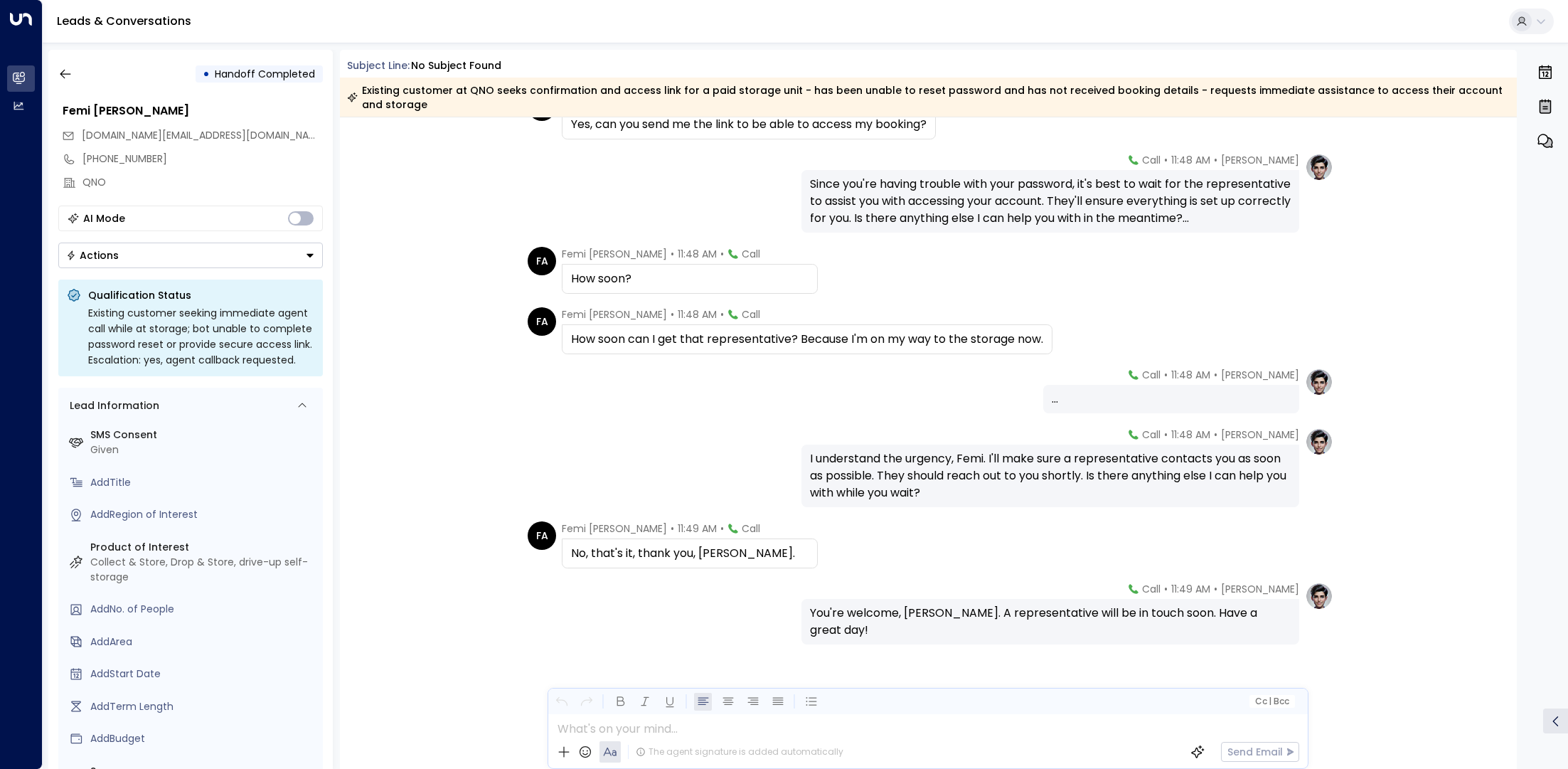
click at [750, 487] on div "[PERSON_NAME] • 11:48 AM • Call I understand the urgency, Femi. I'll make sure …" at bounding box center [928, 467] width 810 height 80
click at [56, 71] on button "button" at bounding box center [65, 74] width 25 height 25
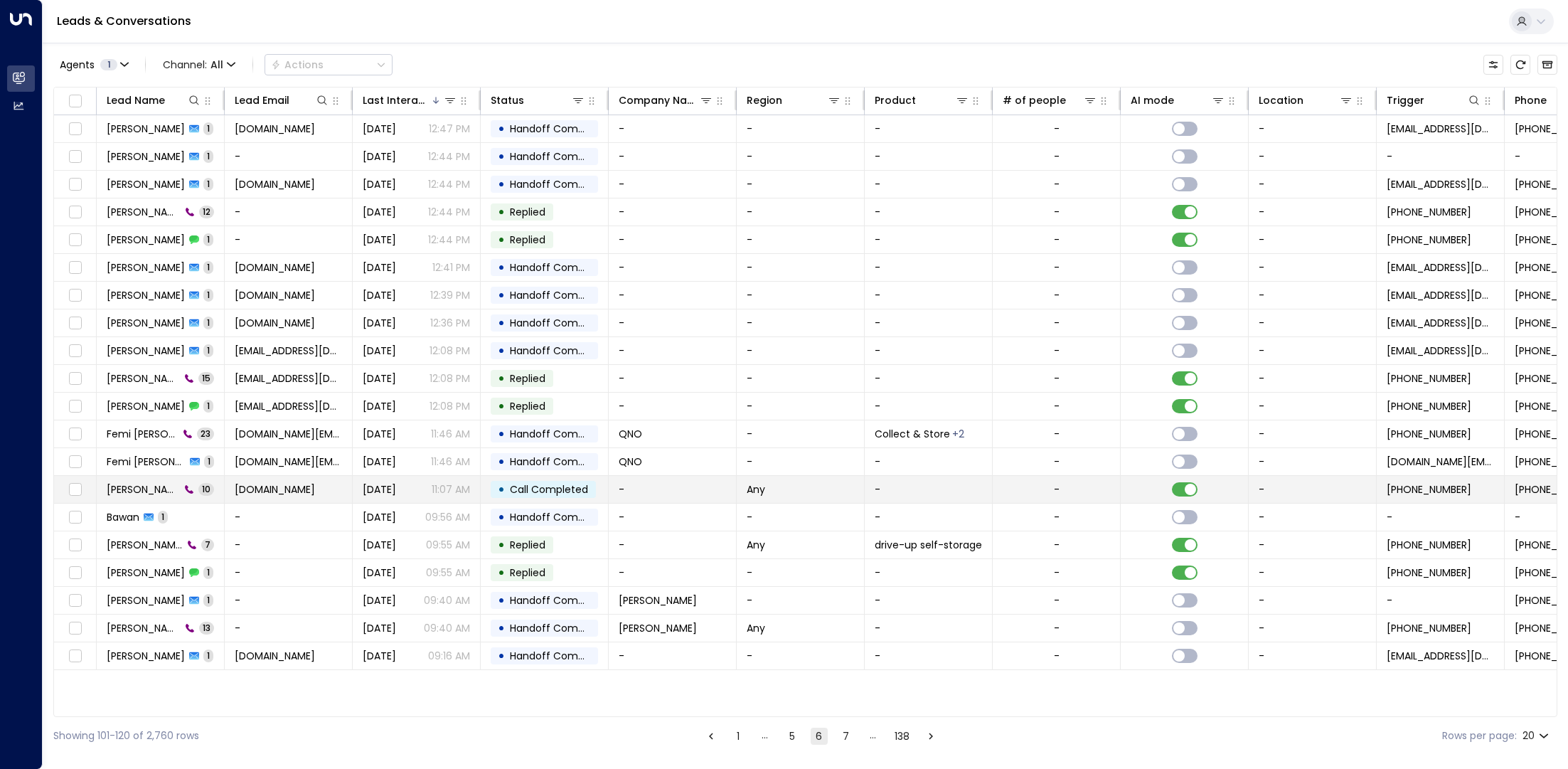
click at [140, 492] on span "[PERSON_NAME]" at bounding box center [144, 489] width 73 height 14
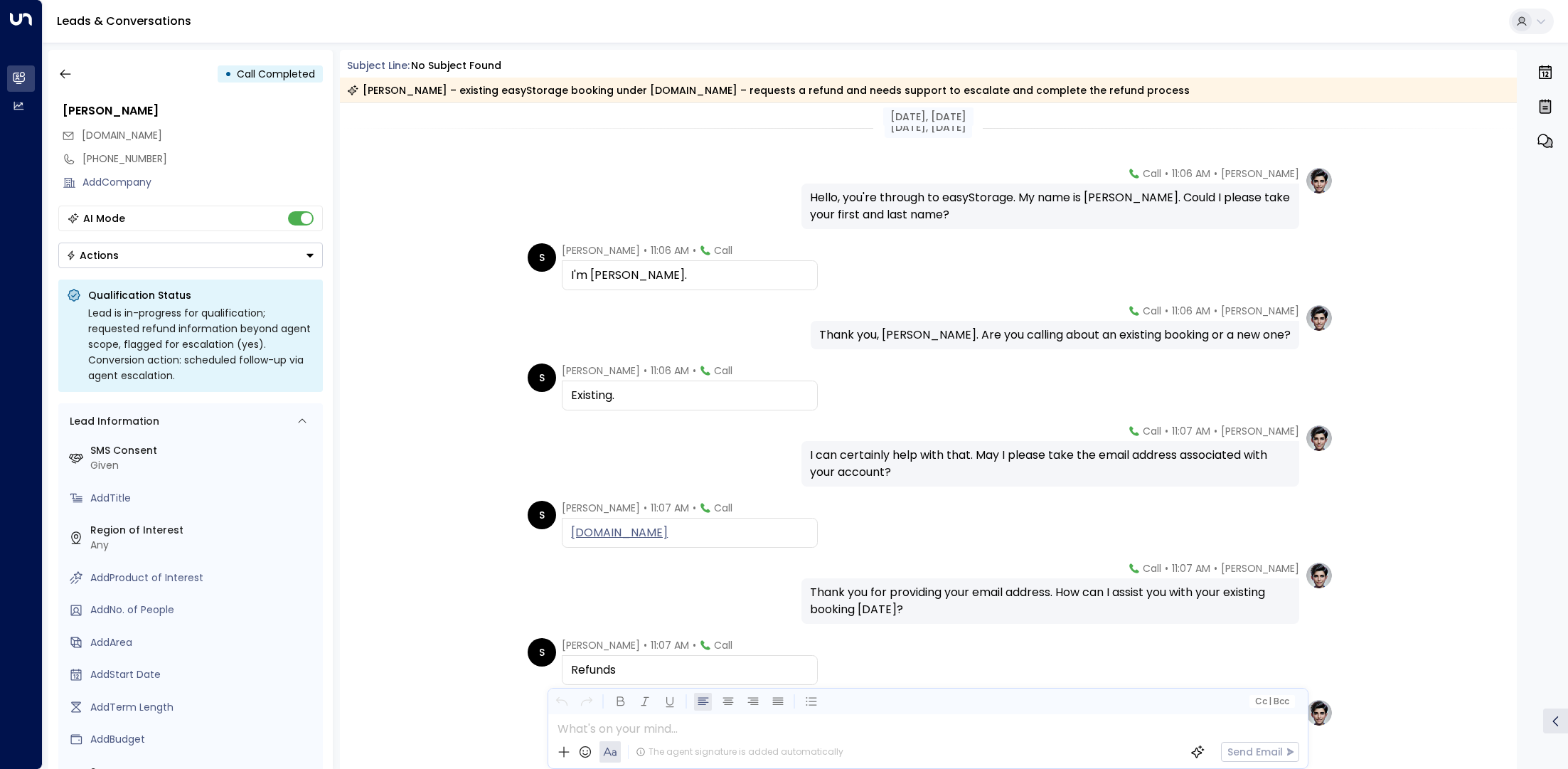
scroll to position [212, 0]
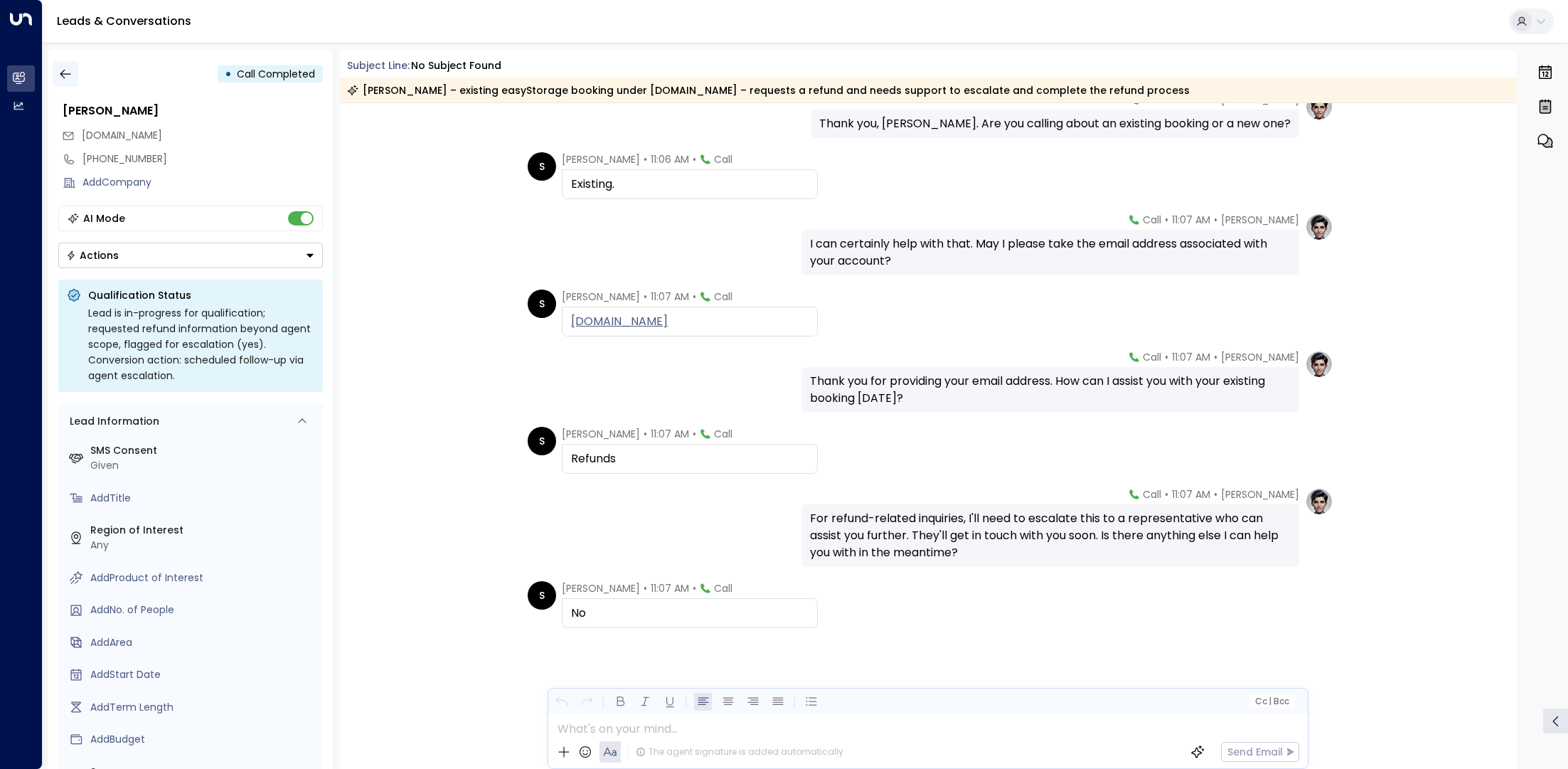
click at [65, 85] on button "button" at bounding box center [65, 74] width 25 height 25
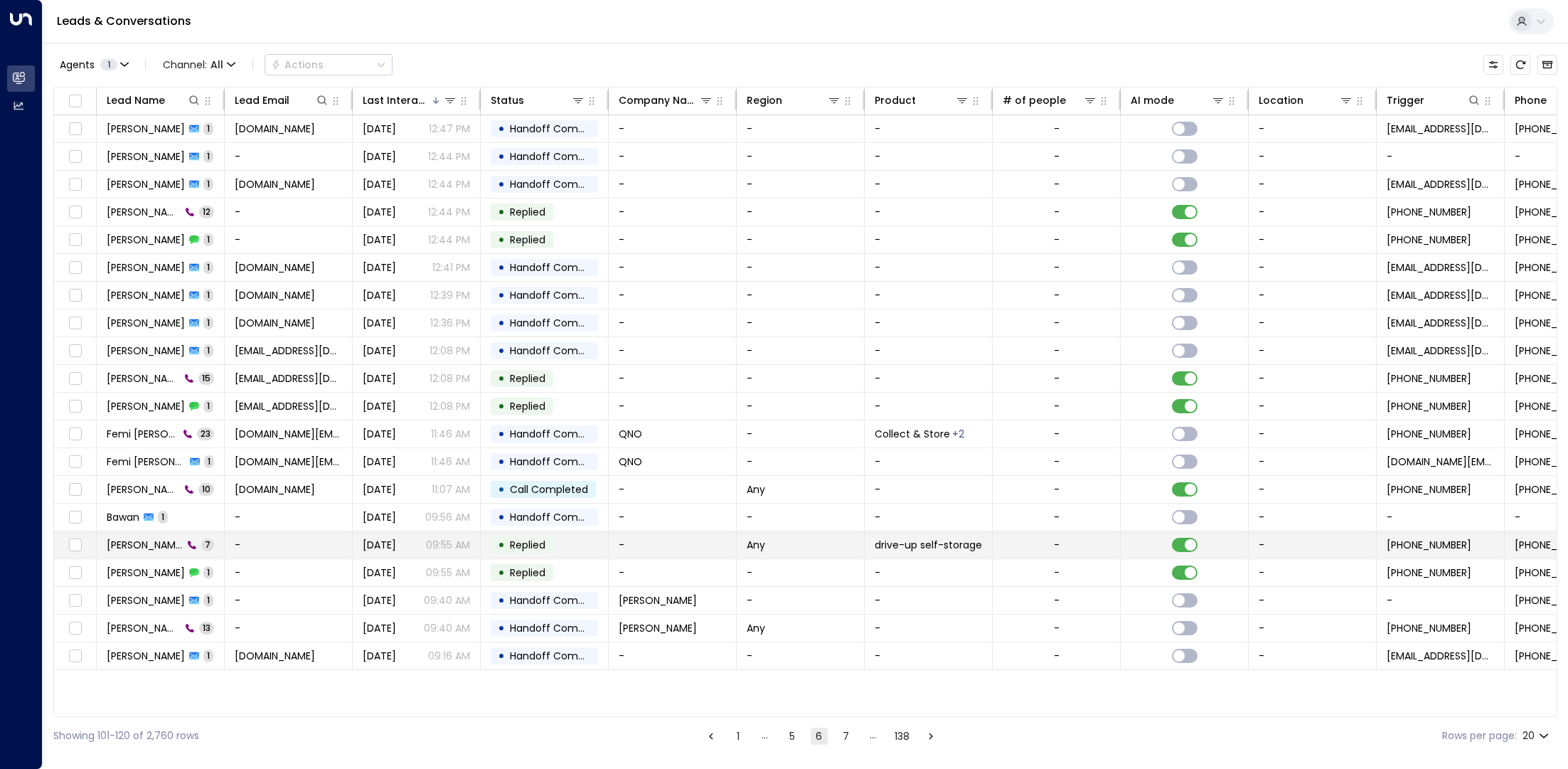
click at [138, 548] on span "[PERSON_NAME]" at bounding box center [145, 545] width 76 height 14
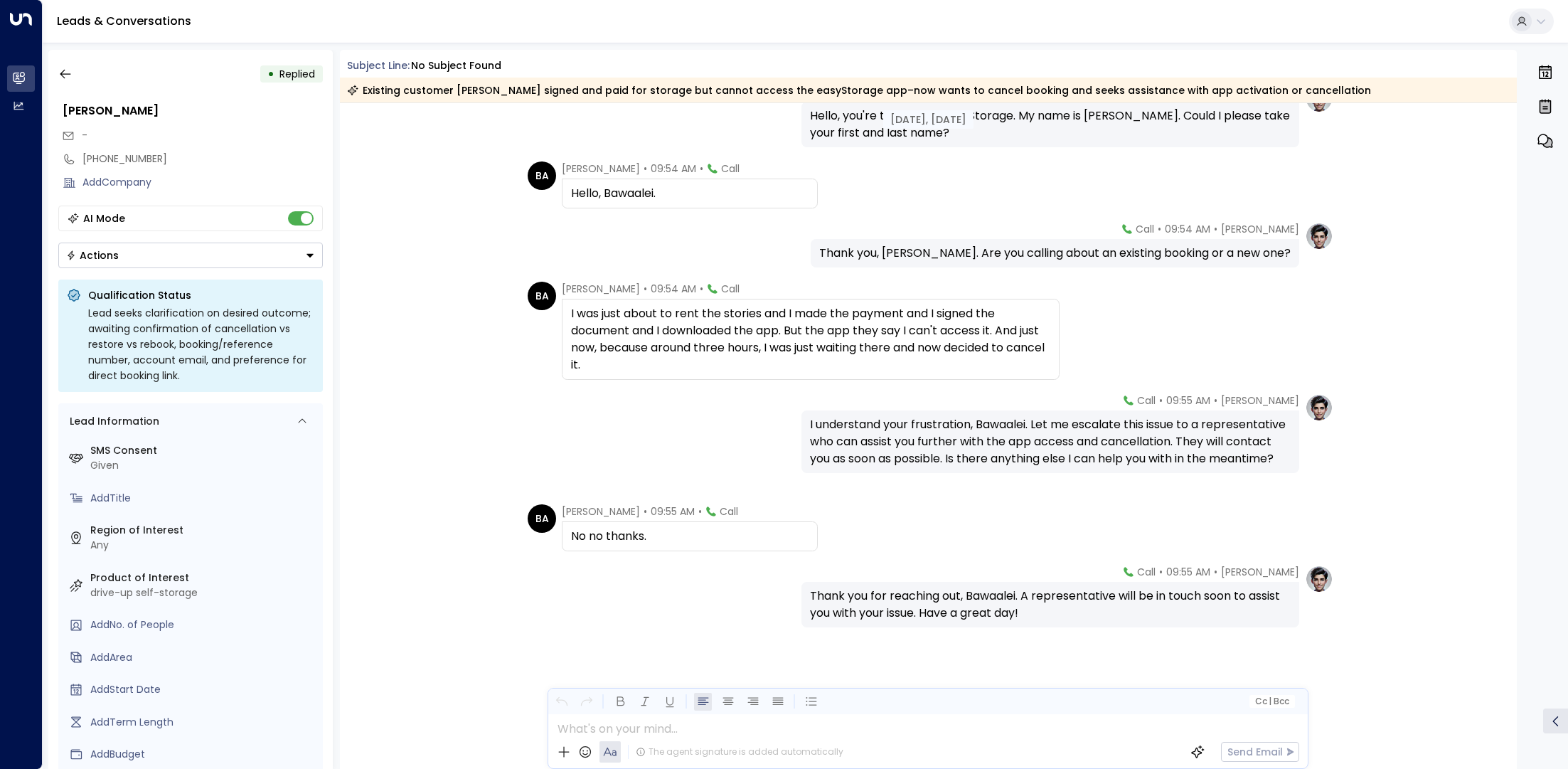
scroll to position [82, 0]
click at [54, 63] on button "button" at bounding box center [65, 74] width 25 height 25
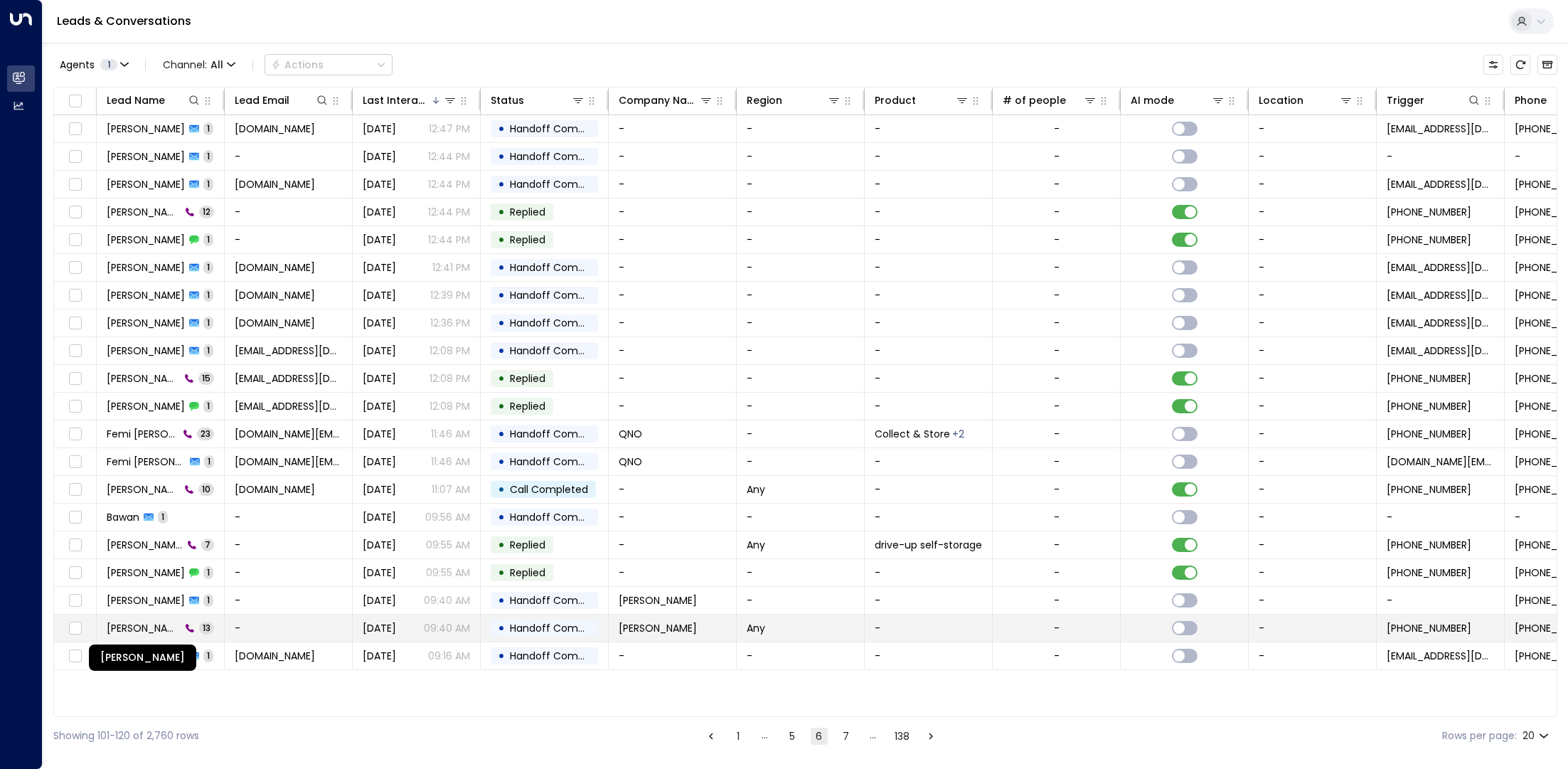
click at [148, 625] on span "[PERSON_NAME]" at bounding box center [144, 628] width 74 height 14
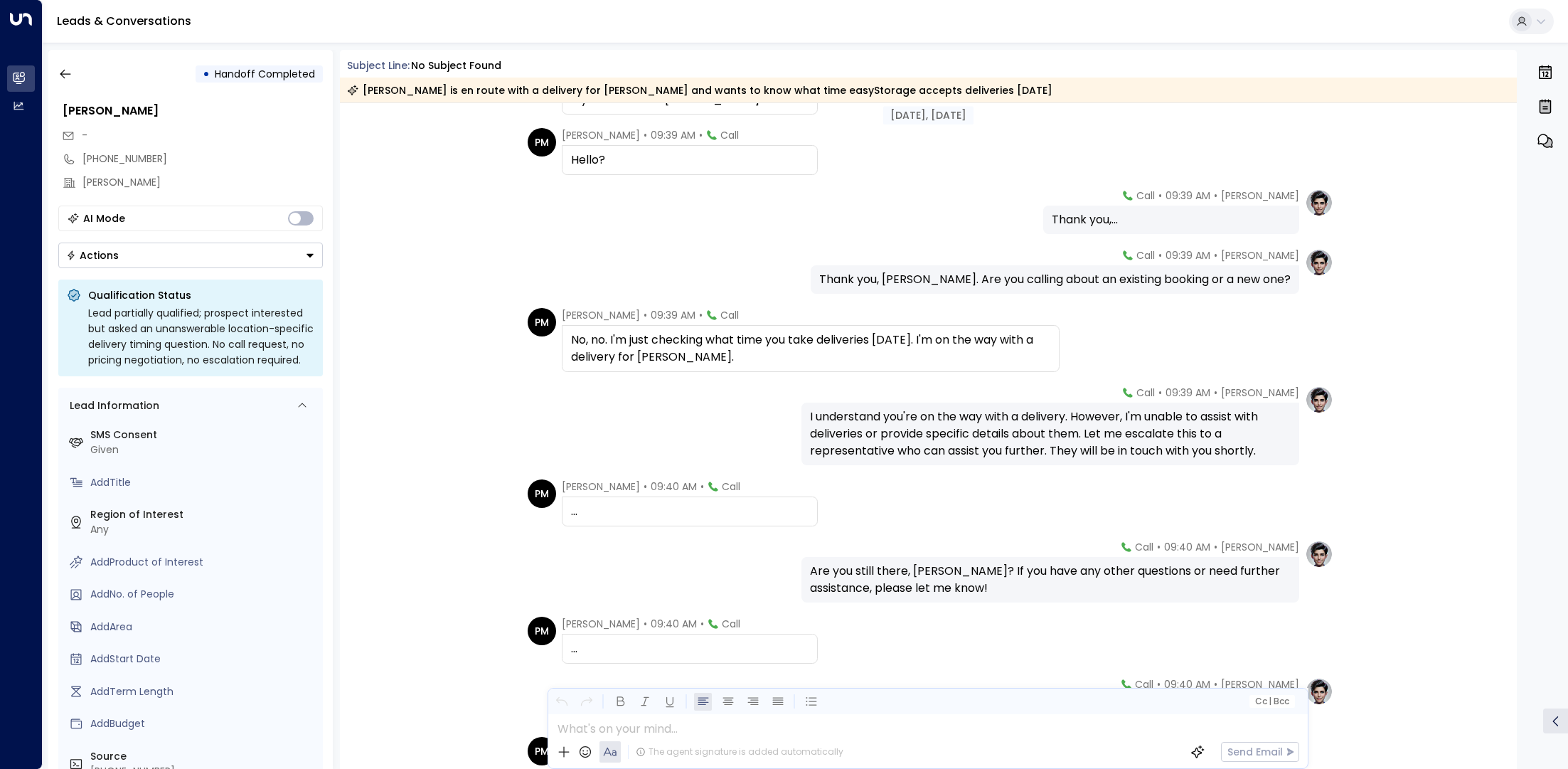
scroll to position [391, 0]
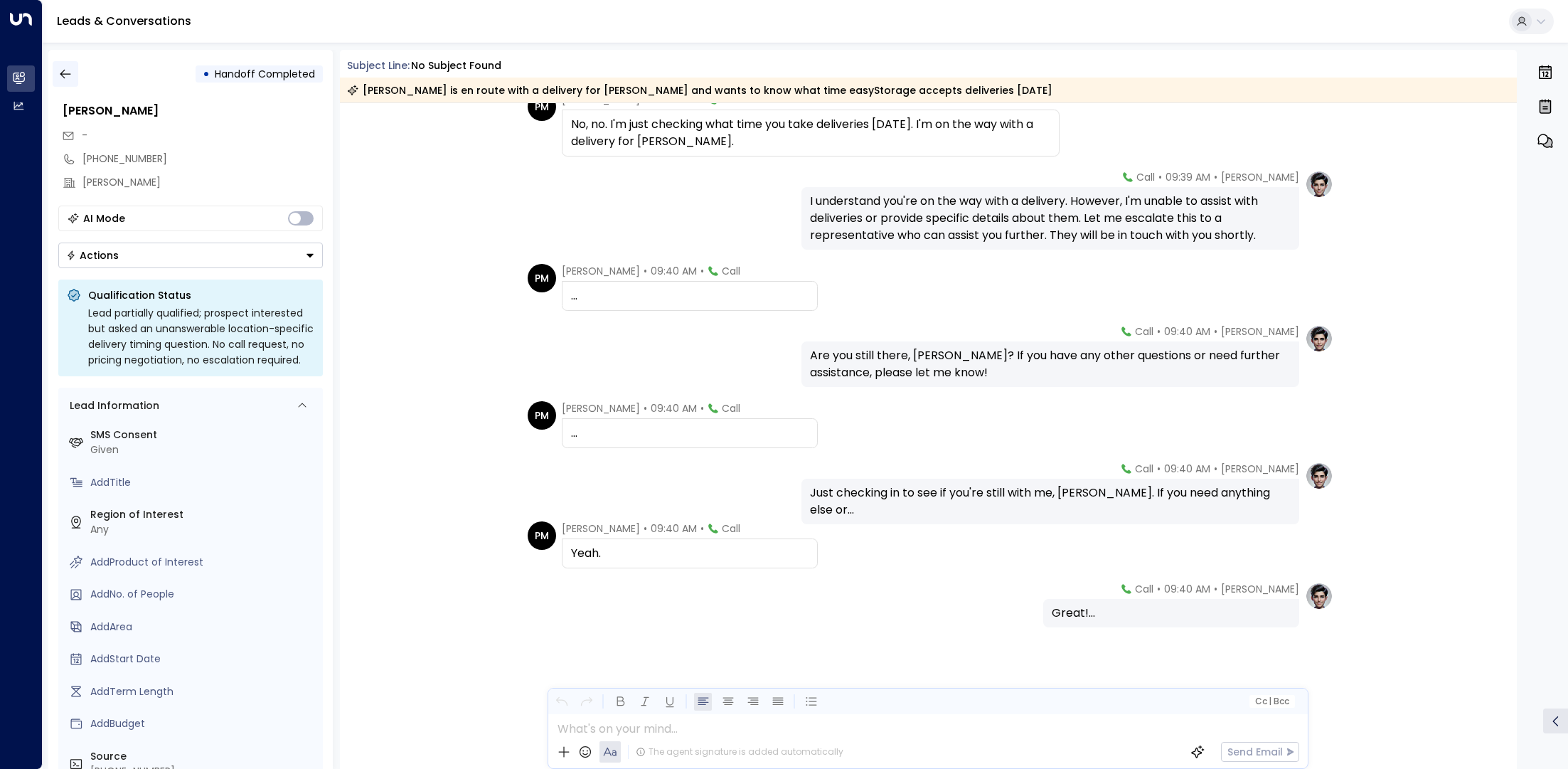
click at [60, 68] on icon "button" at bounding box center [65, 74] width 14 height 14
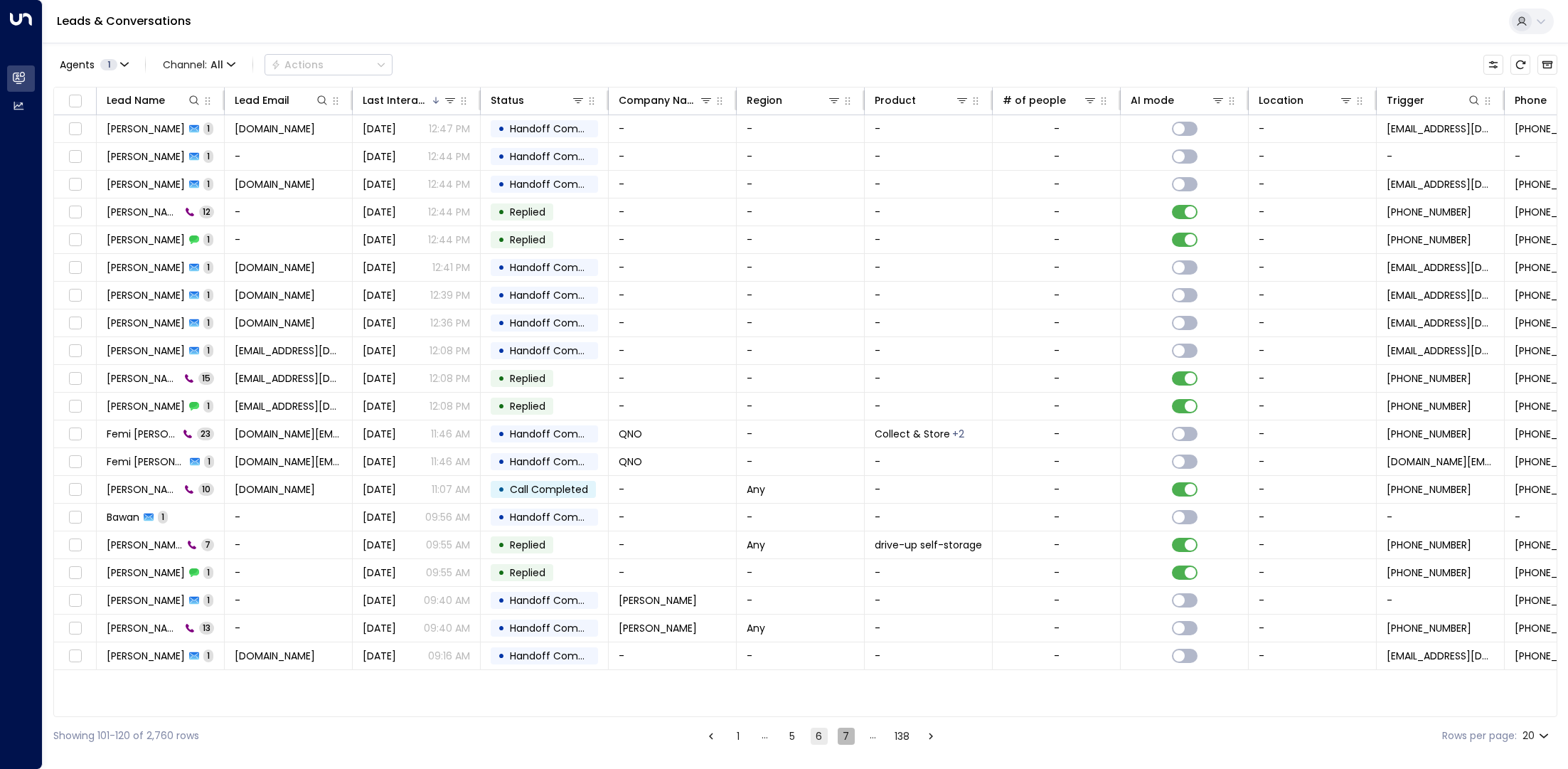
click at [843, 739] on button "7" at bounding box center [846, 736] width 17 height 17
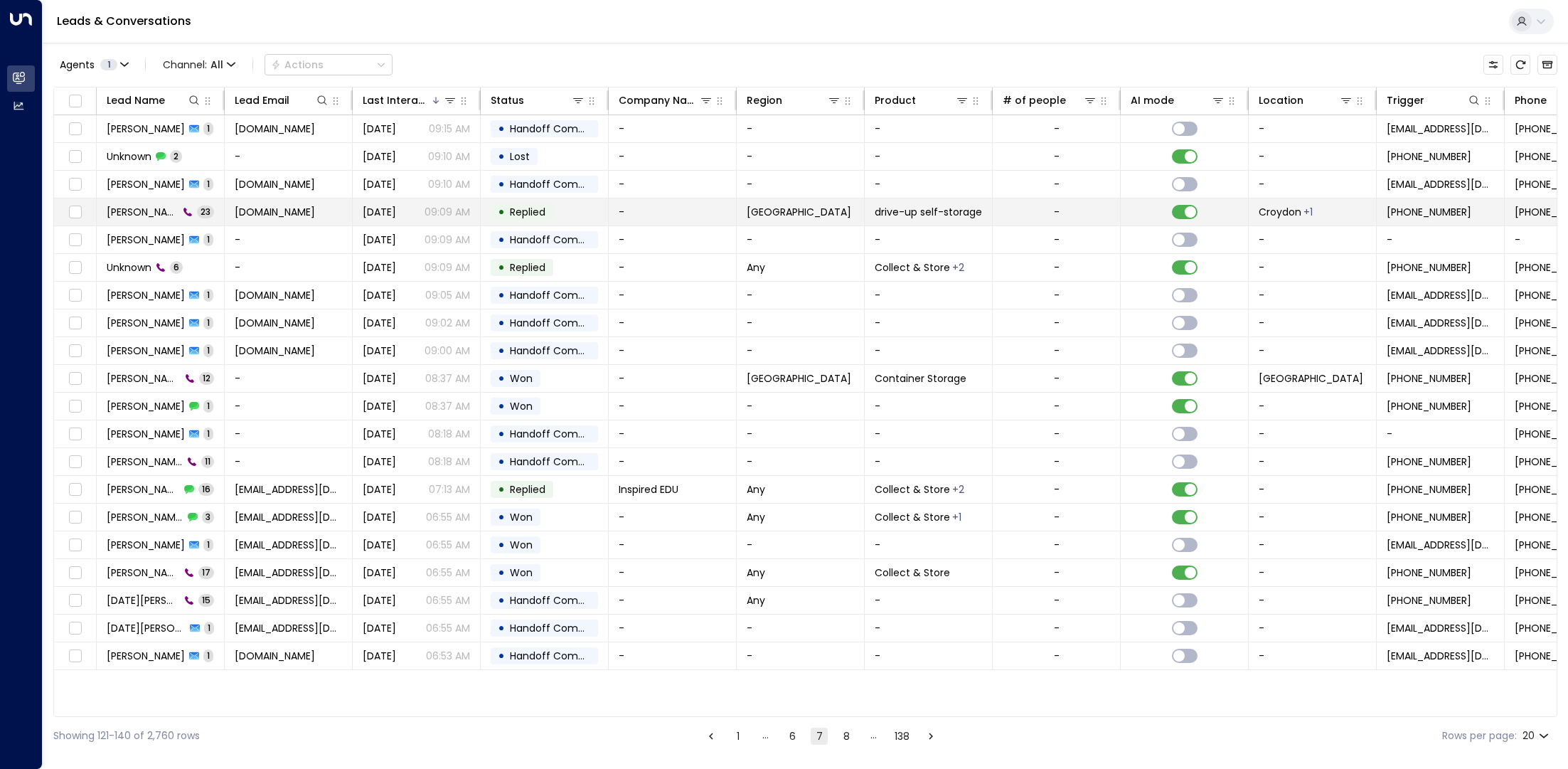
click at [142, 218] on td "[PERSON_NAME] 23" at bounding box center [161, 212] width 128 height 27
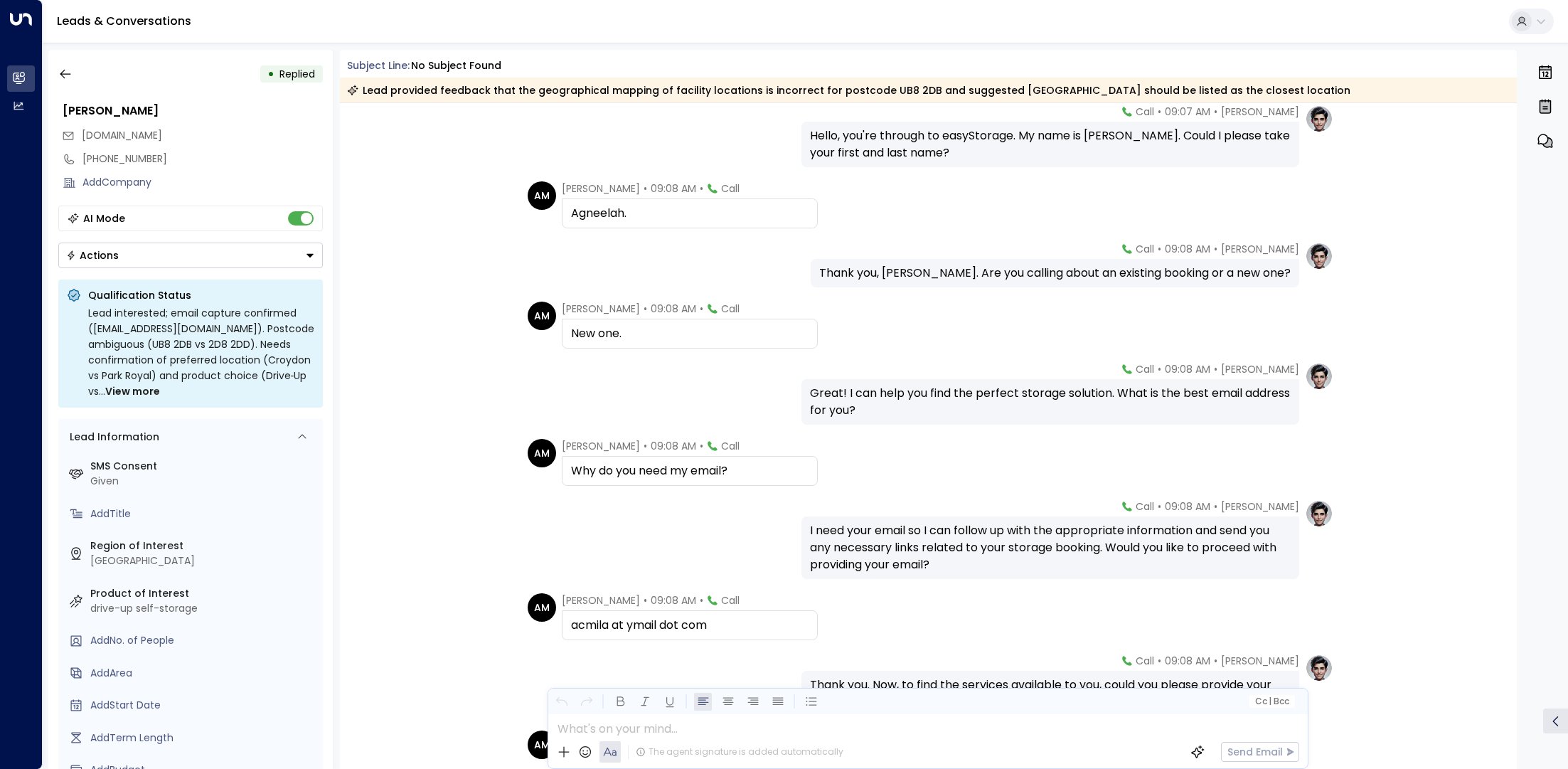
scroll to position [88, 0]
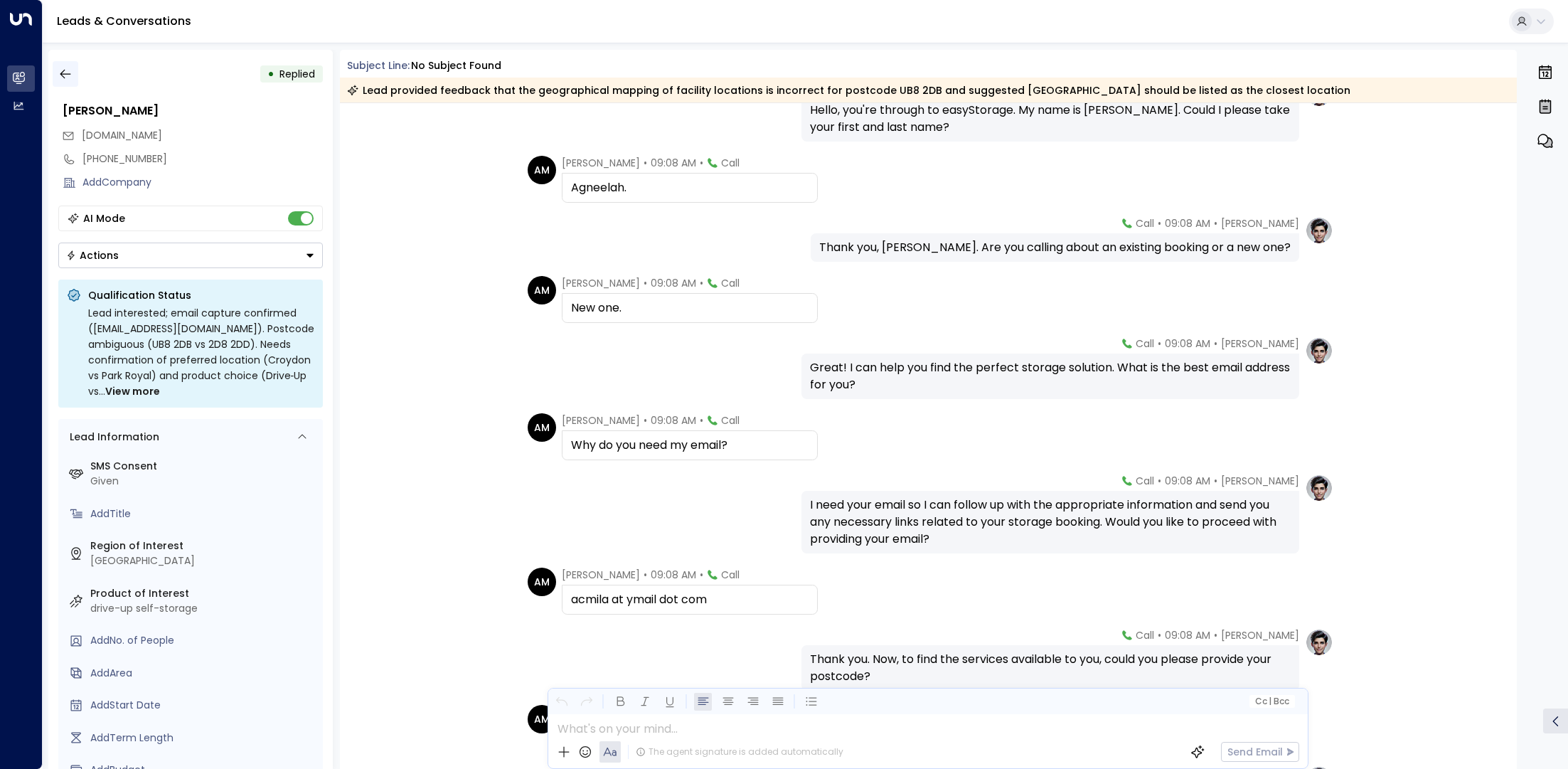
click at [69, 63] on button "button" at bounding box center [65, 74] width 25 height 25
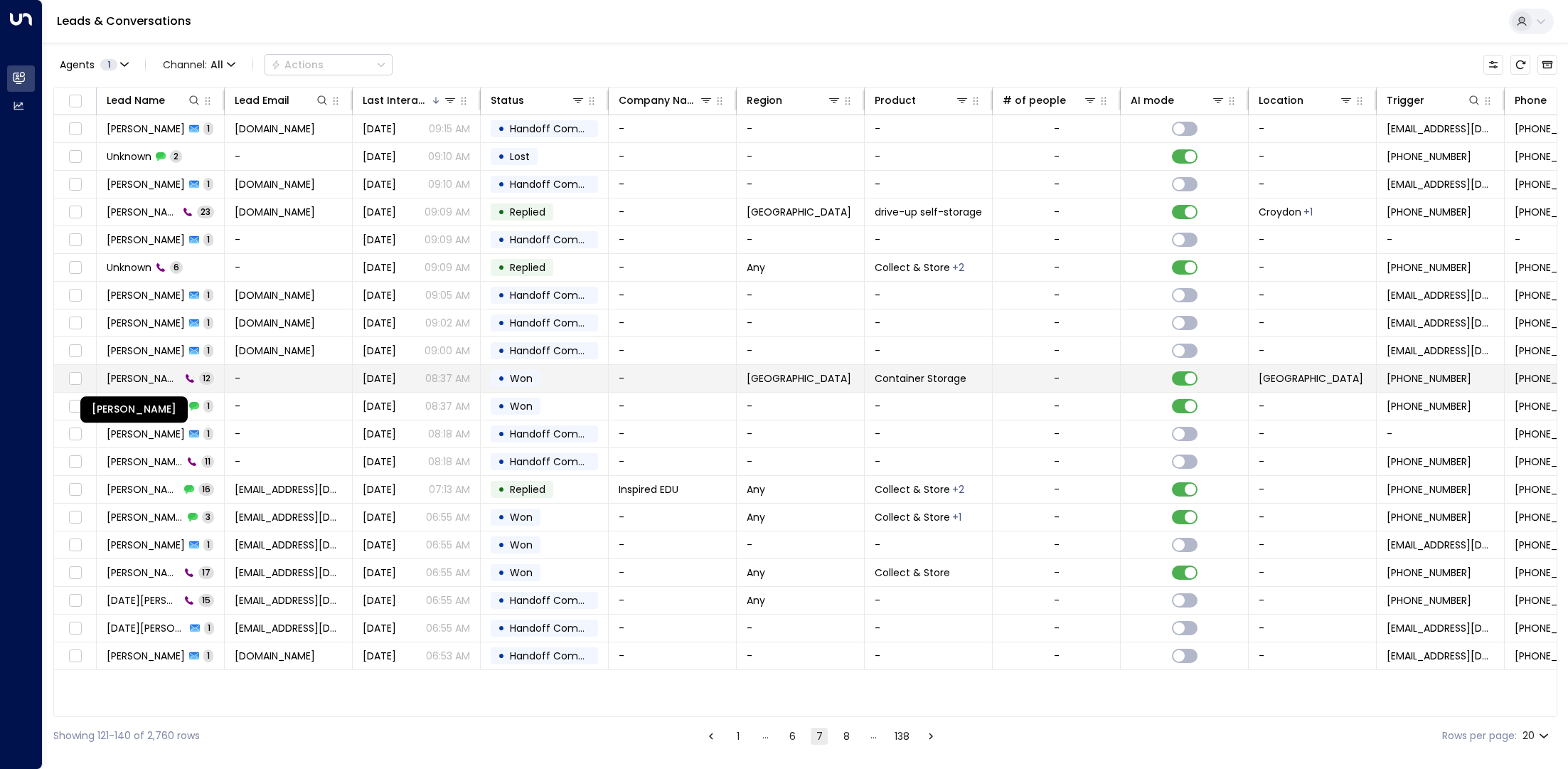
click at [121, 371] on span "[PERSON_NAME]" at bounding box center [144, 378] width 74 height 14
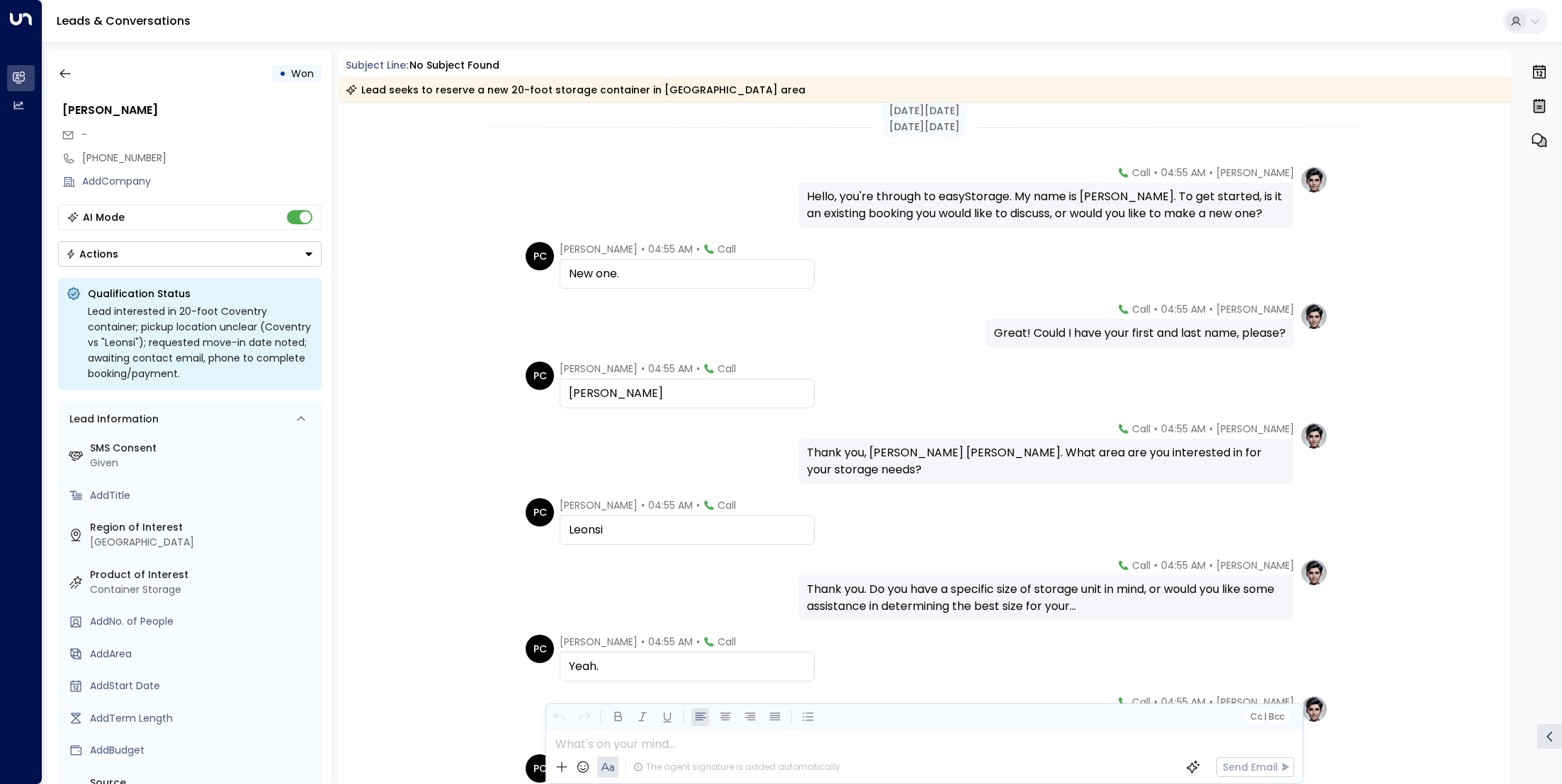
scroll to position [310, 0]
